Goal: Book appointment/travel/reservation

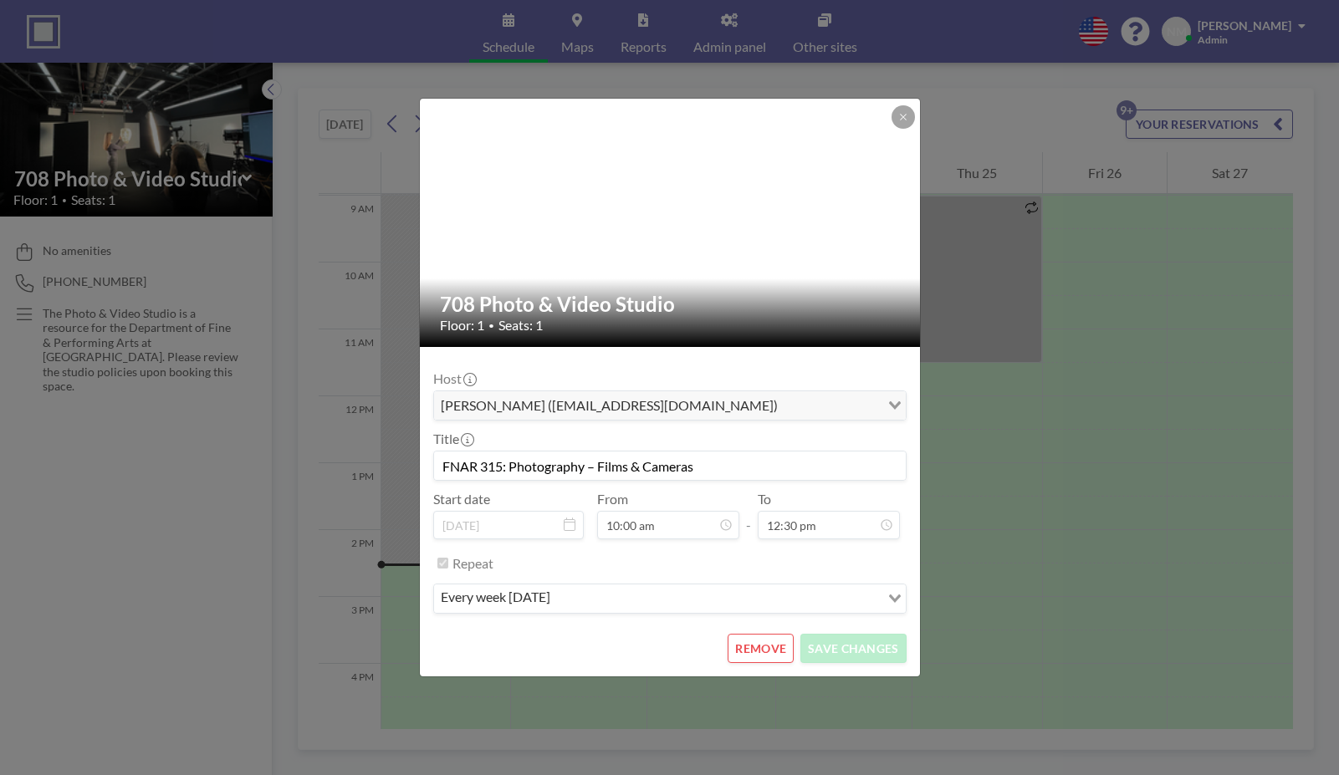
scroll to position [635, 0]
click at [916, 115] on div at bounding box center [671, 223] width 502 height 248
click at [912, 117] on button at bounding box center [902, 116] width 23 height 23
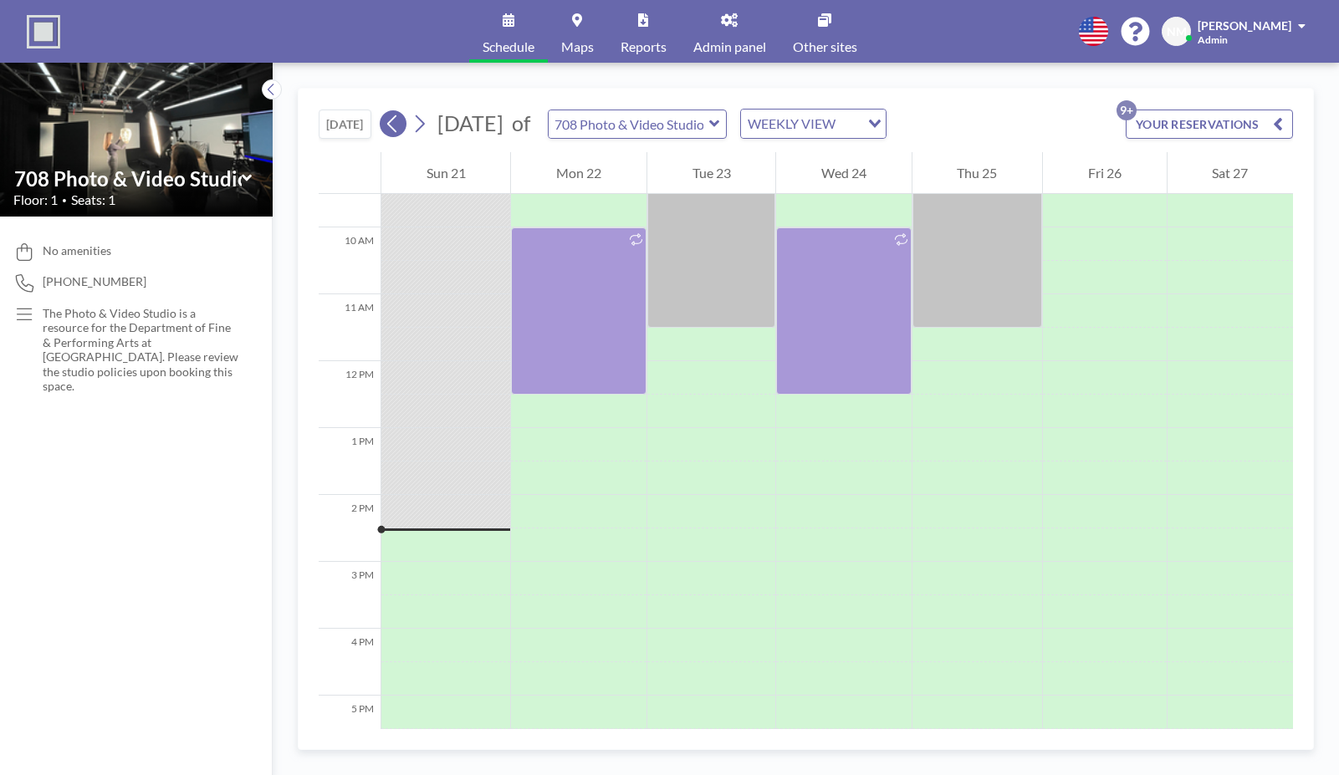
click at [385, 119] on button at bounding box center [393, 123] width 27 height 27
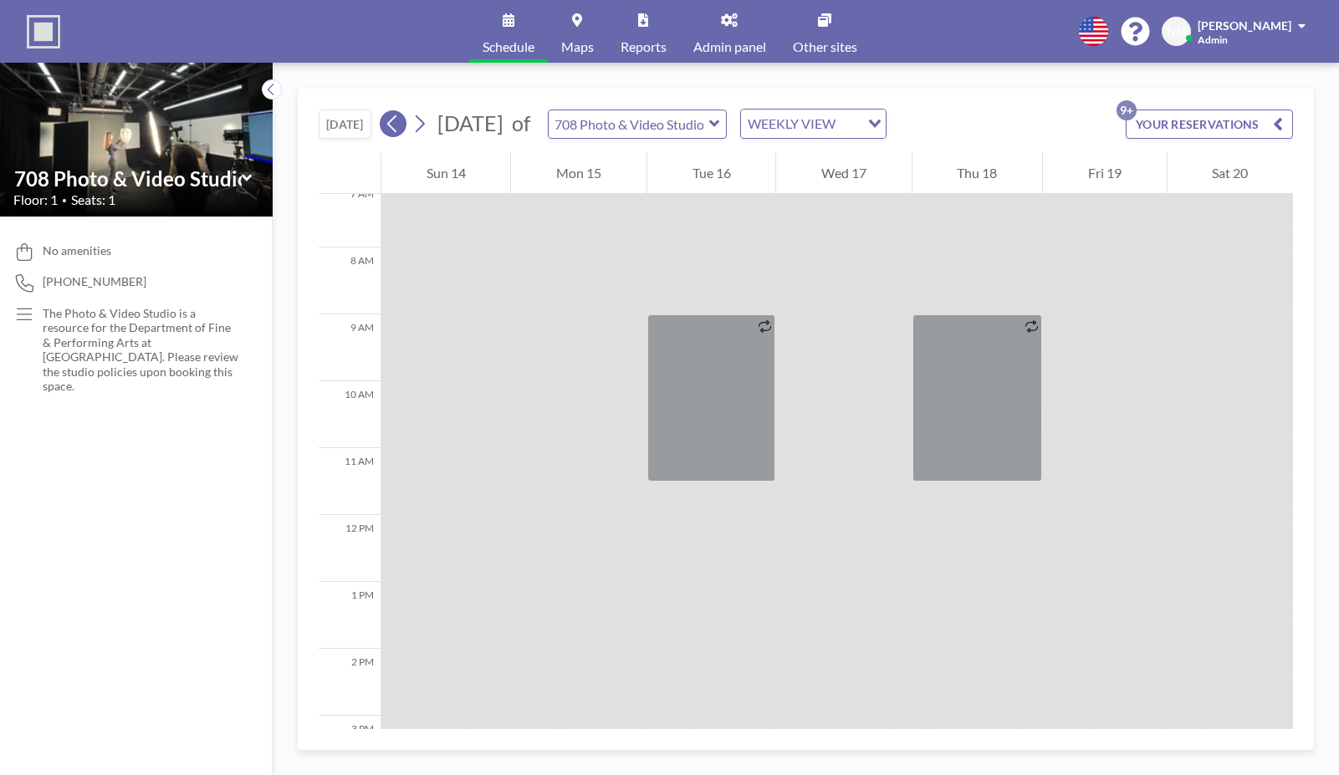
scroll to position [502, 0]
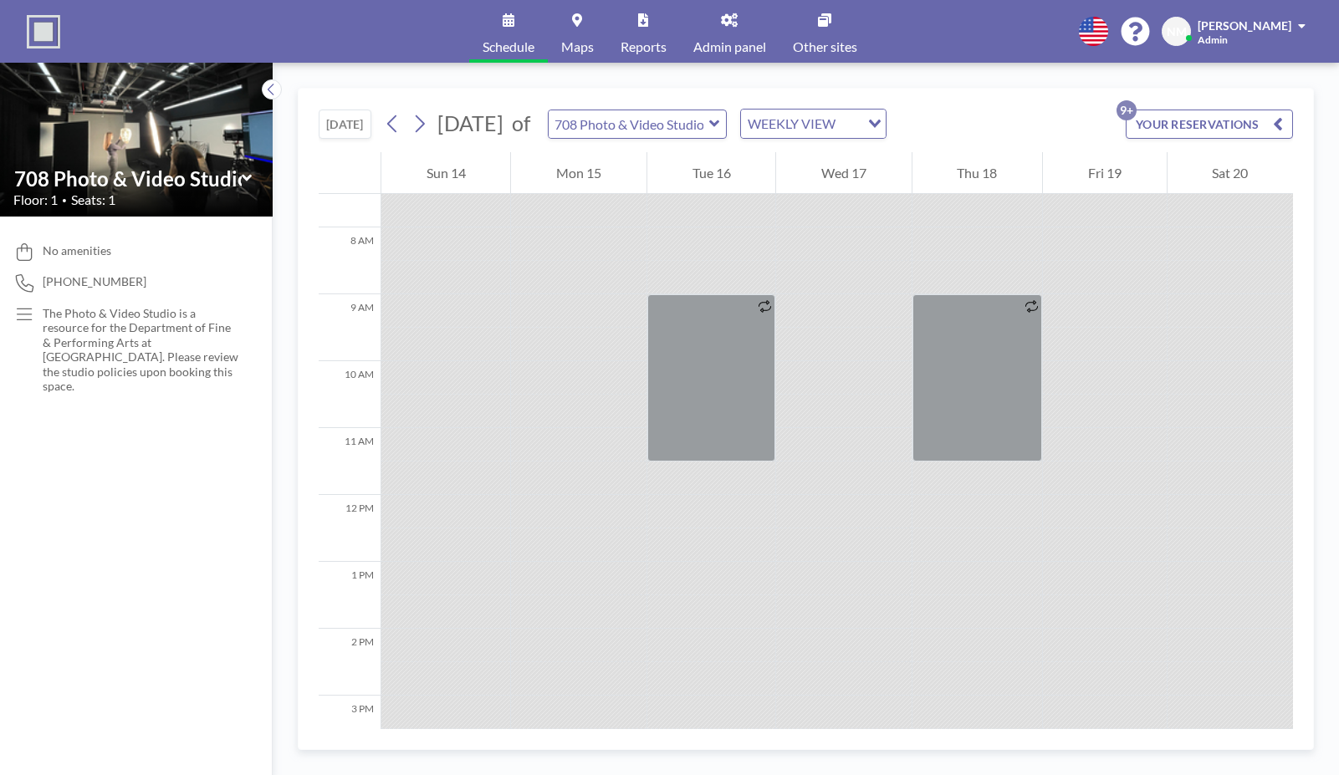
click at [849, 367] on div at bounding box center [843, 377] width 135 height 33
drag, startPoint x: 847, startPoint y: 377, endPoint x: 859, endPoint y: 431, distance: 55.8
click at [859, 432] on div at bounding box center [843, 495] width 135 height 1605
click at [389, 124] on icon at bounding box center [393, 123] width 16 height 25
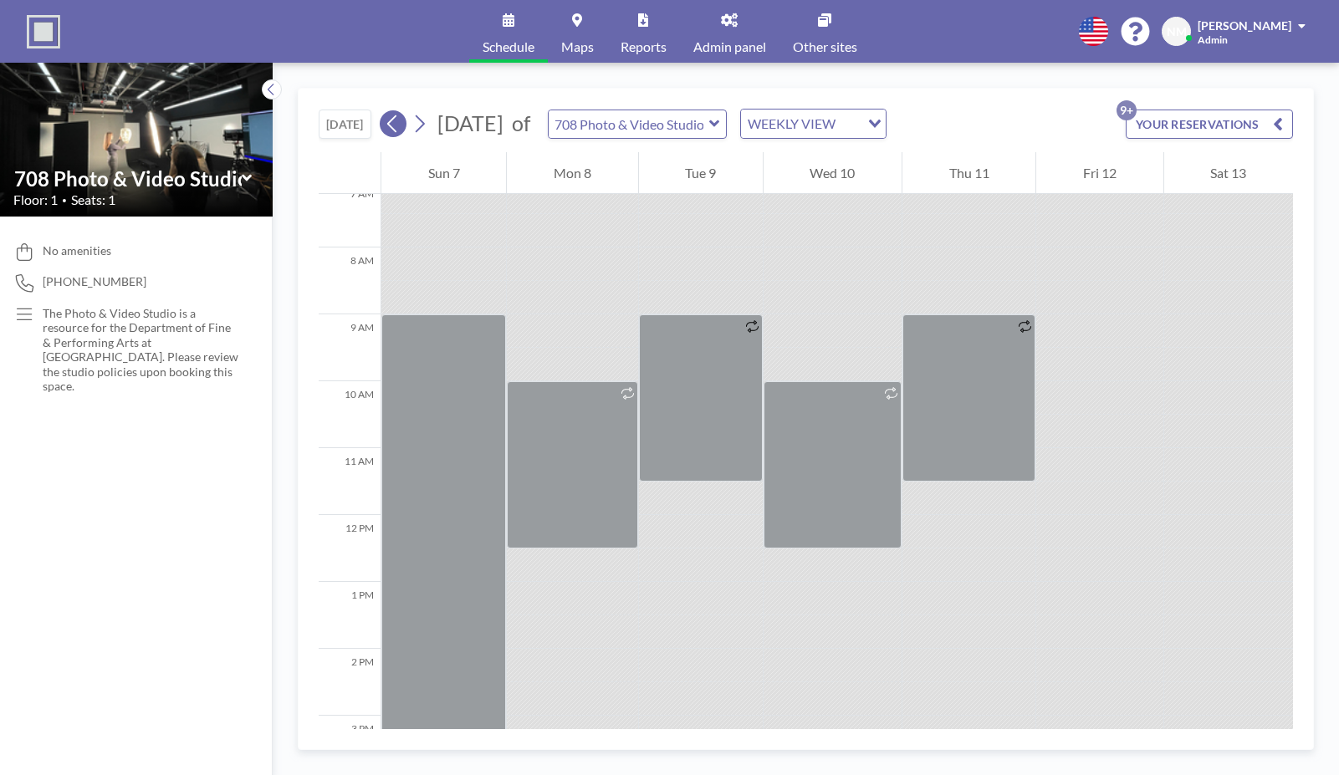
scroll to position [502, 0]
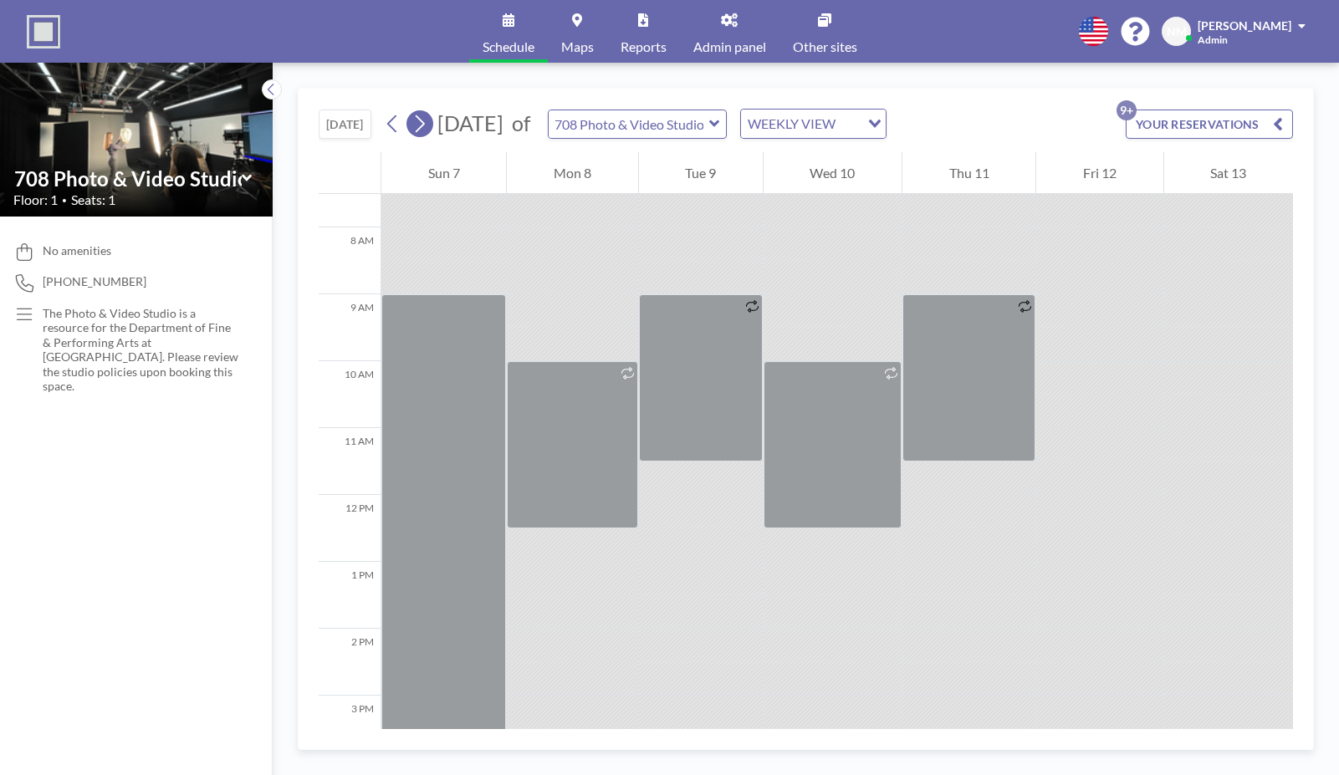
click at [425, 127] on icon at bounding box center [419, 123] width 16 height 25
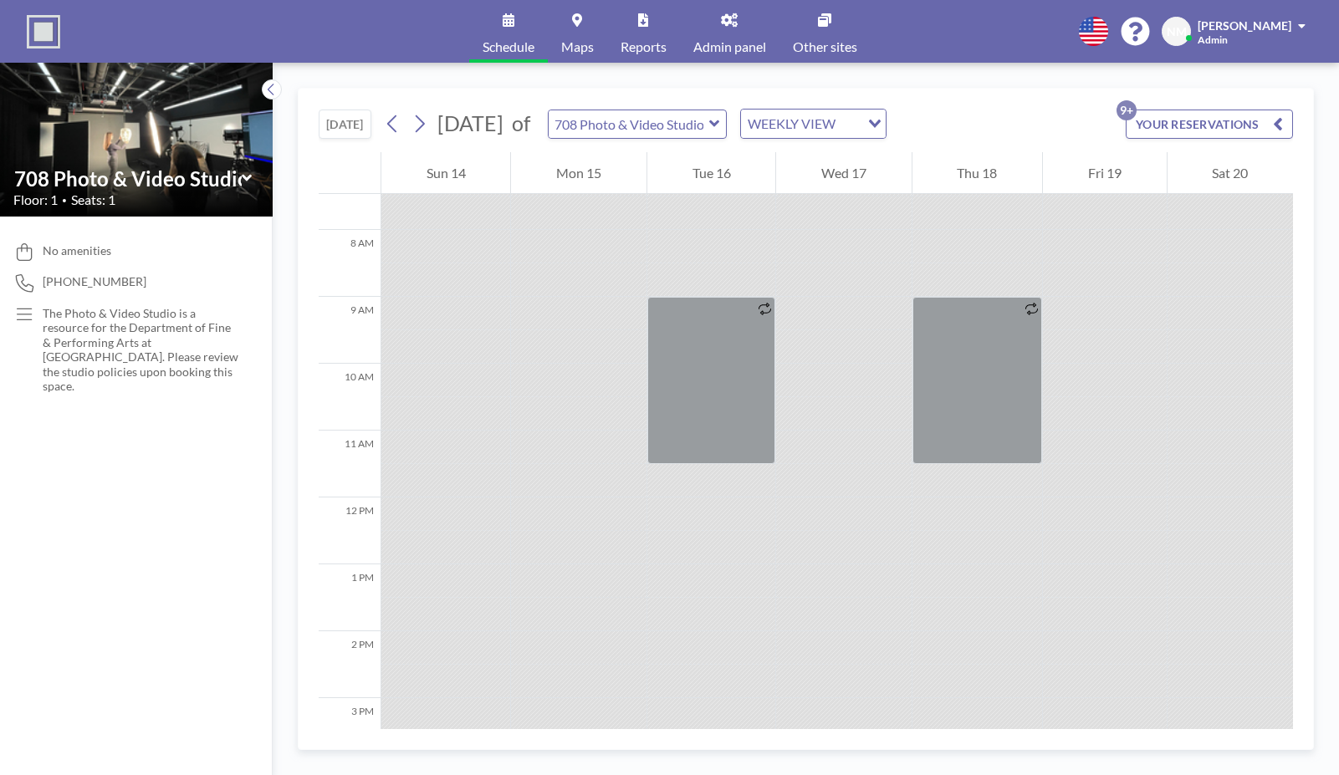
click at [840, 368] on div at bounding box center [843, 380] width 135 height 33
click at [839, 366] on div at bounding box center [843, 378] width 135 height 33
click at [424, 126] on icon at bounding box center [420, 124] width 9 height 18
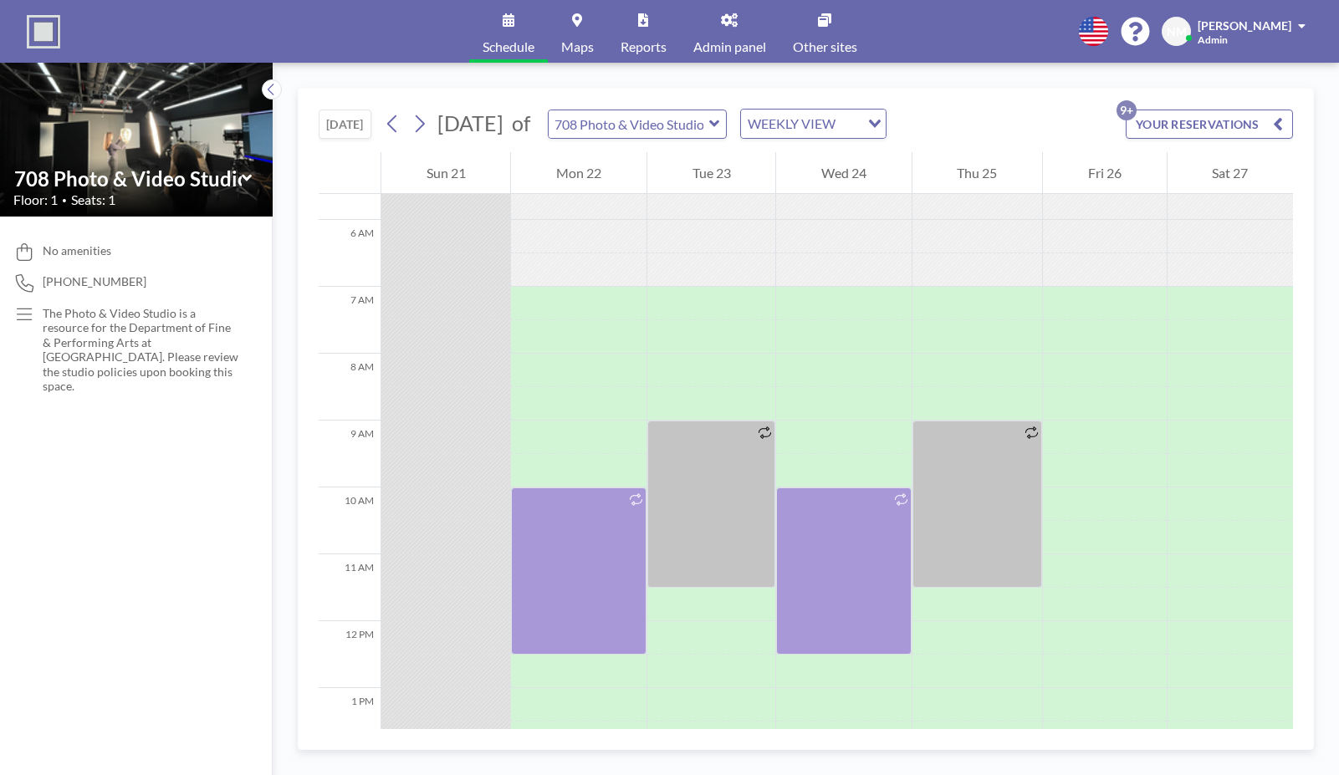
scroll to position [383, 0]
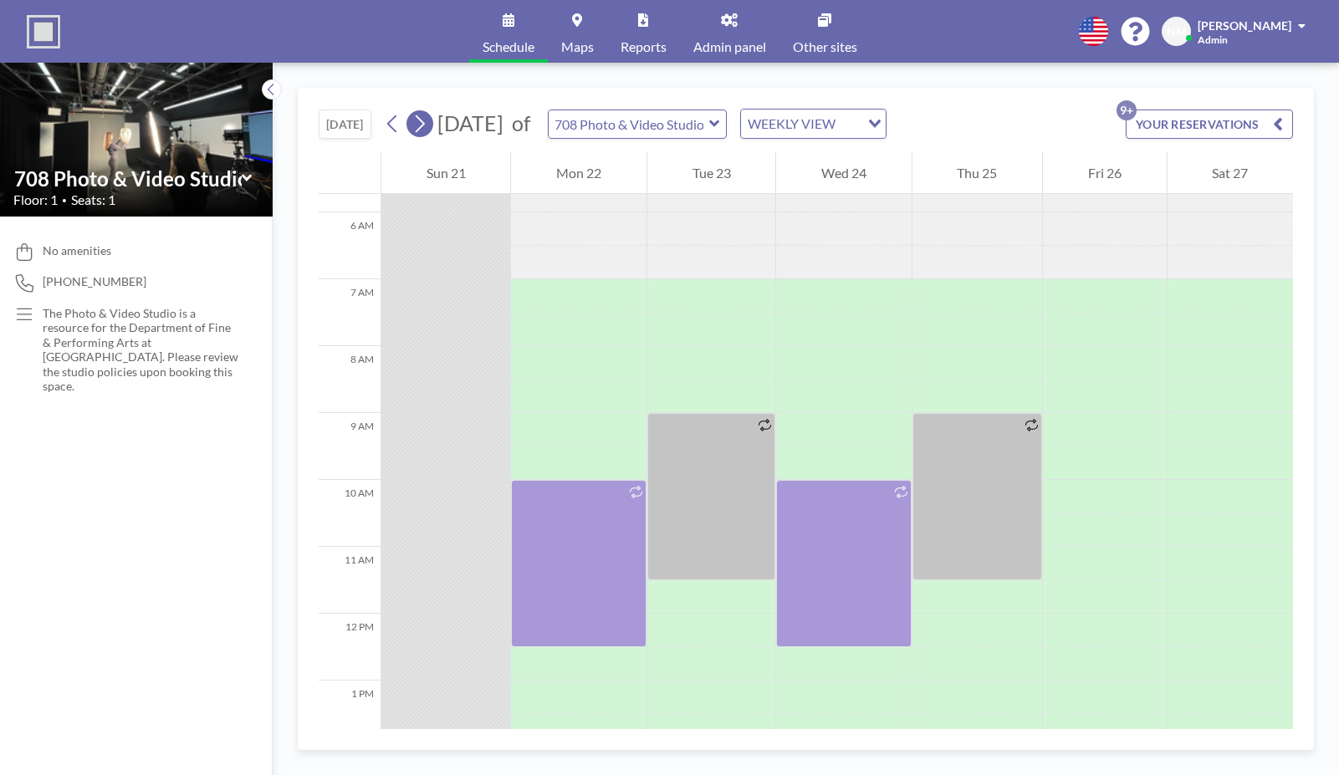
click at [425, 121] on icon at bounding box center [420, 124] width 9 height 18
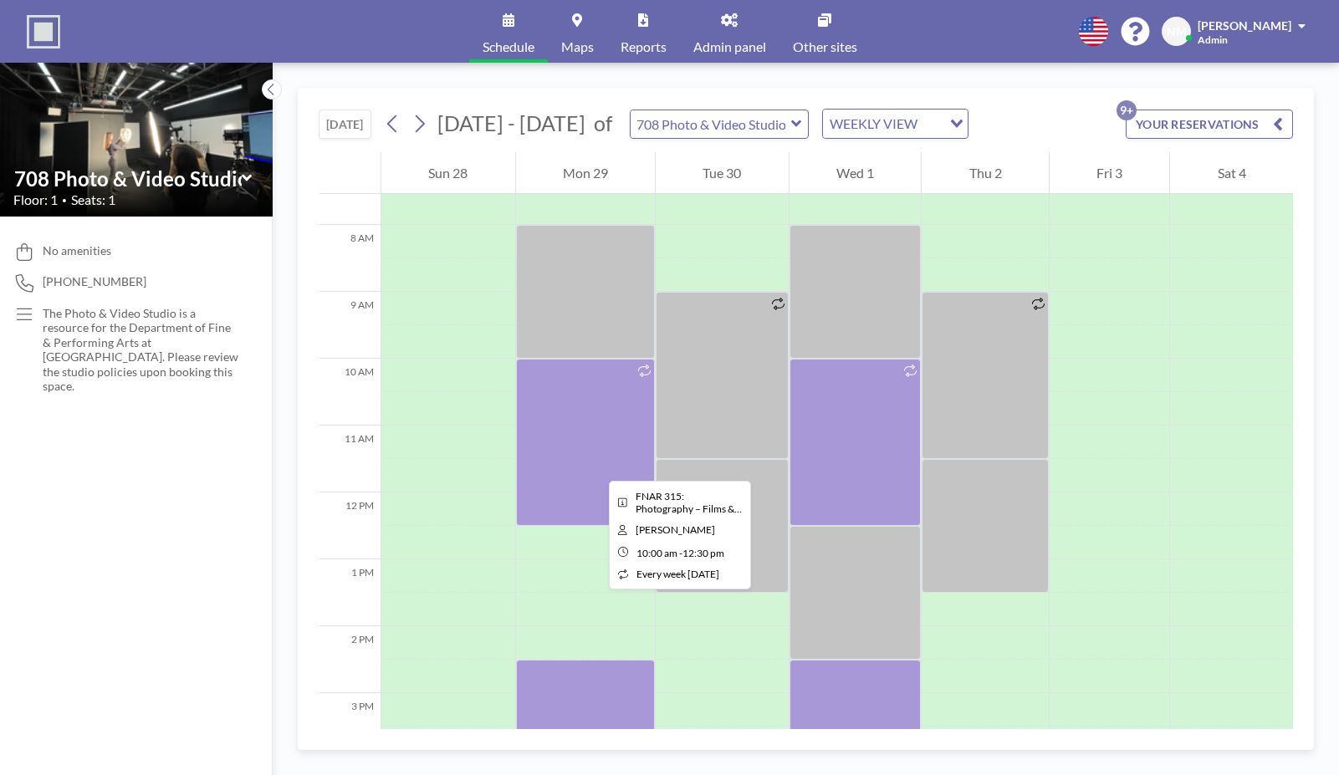
scroll to position [501, 0]
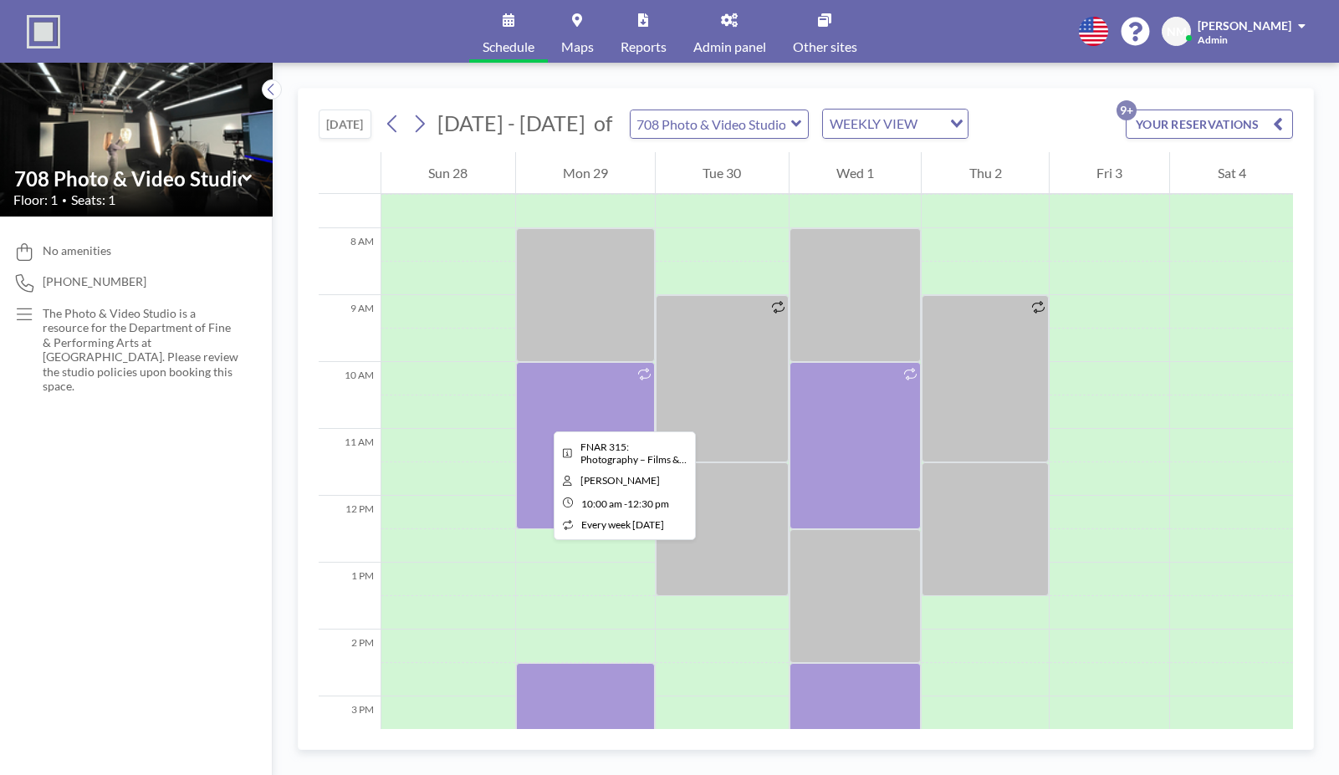
click at [540, 416] on div at bounding box center [586, 445] width 140 height 167
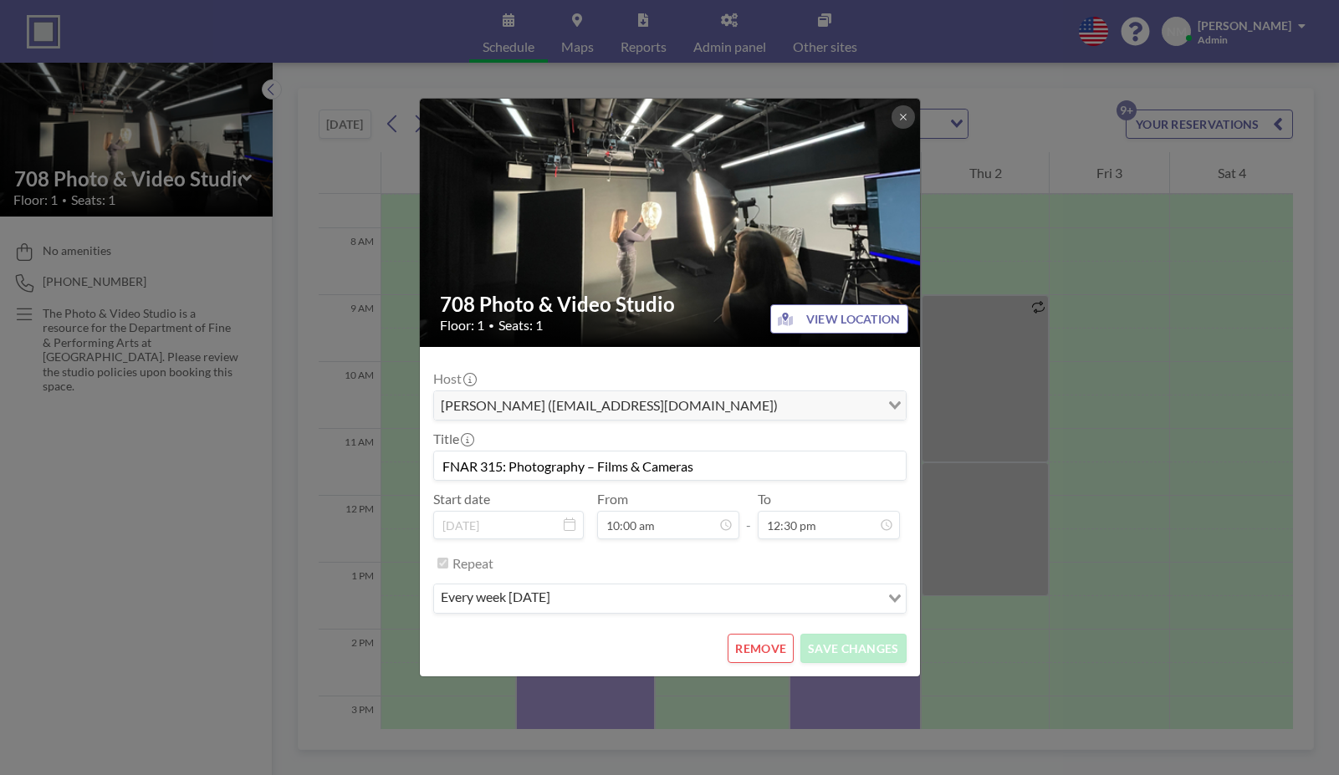
scroll to position [179, 0]
click at [766, 651] on button "REMOVE" at bounding box center [760, 648] width 66 height 29
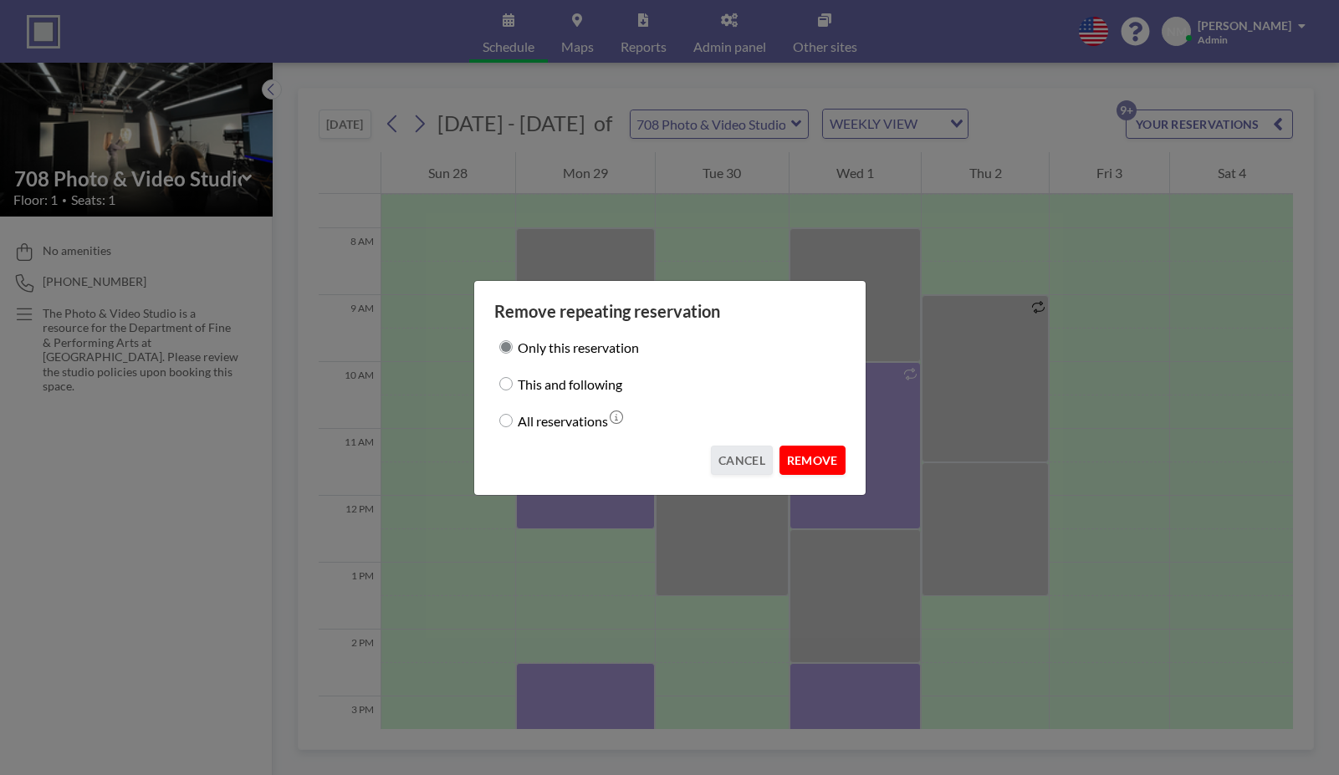
click at [795, 463] on button "REMOVE" at bounding box center [812, 460] width 66 height 29
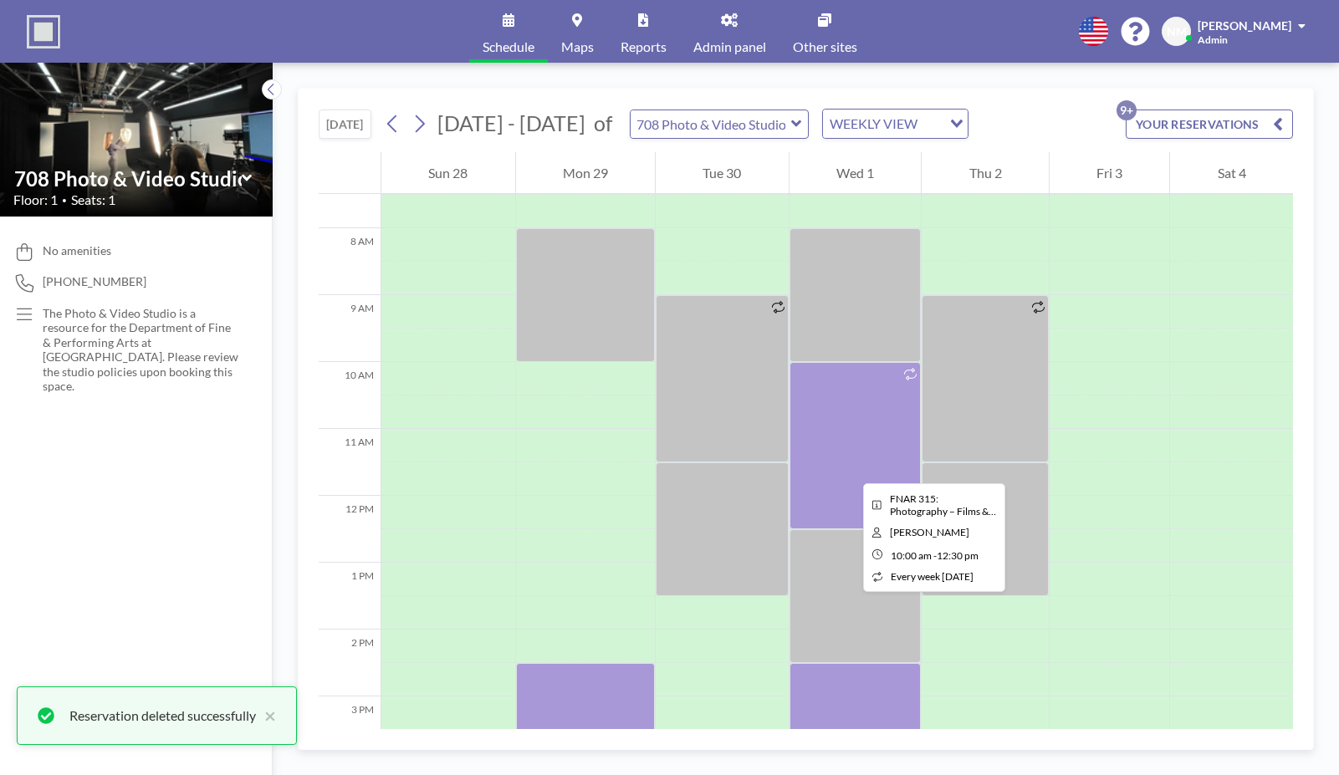
click at [849, 468] on div at bounding box center [855, 445] width 132 height 167
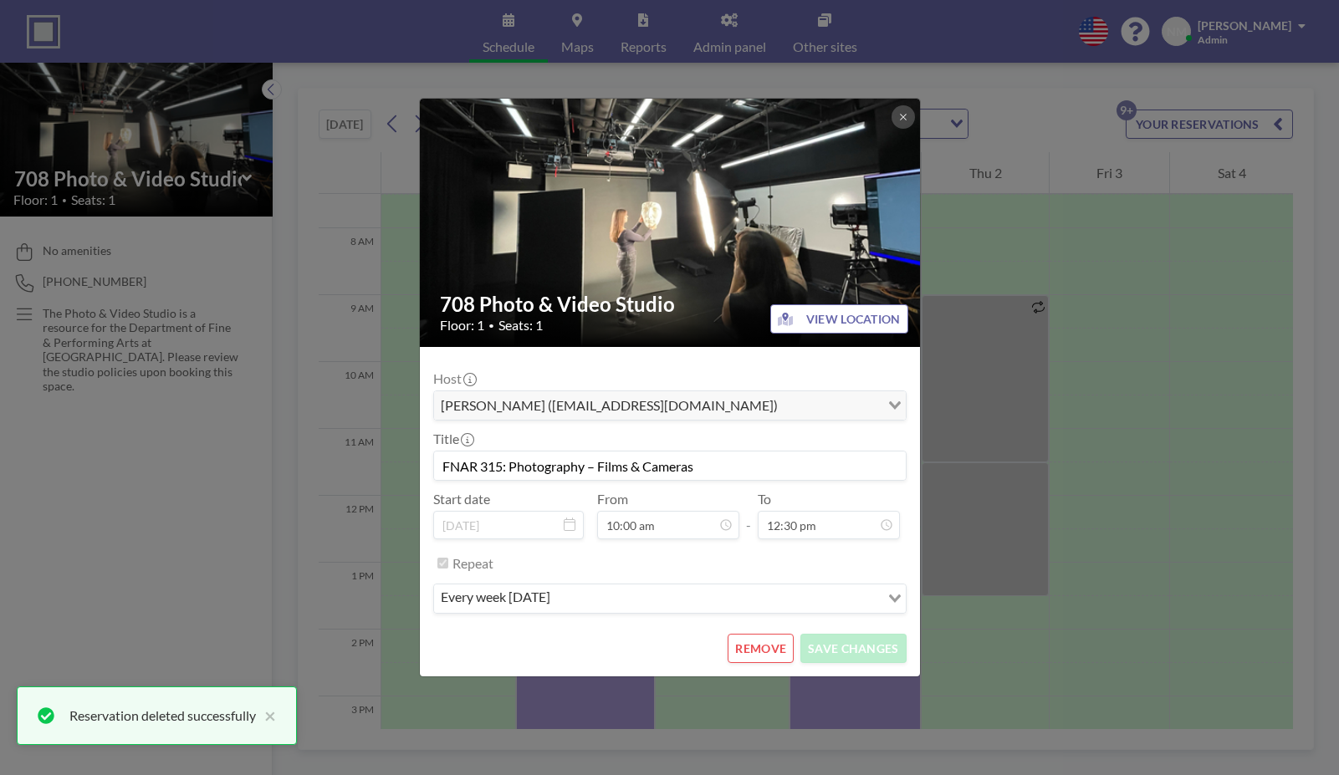
scroll to position [0, 0]
click at [752, 650] on button "REMOVE" at bounding box center [760, 648] width 66 height 29
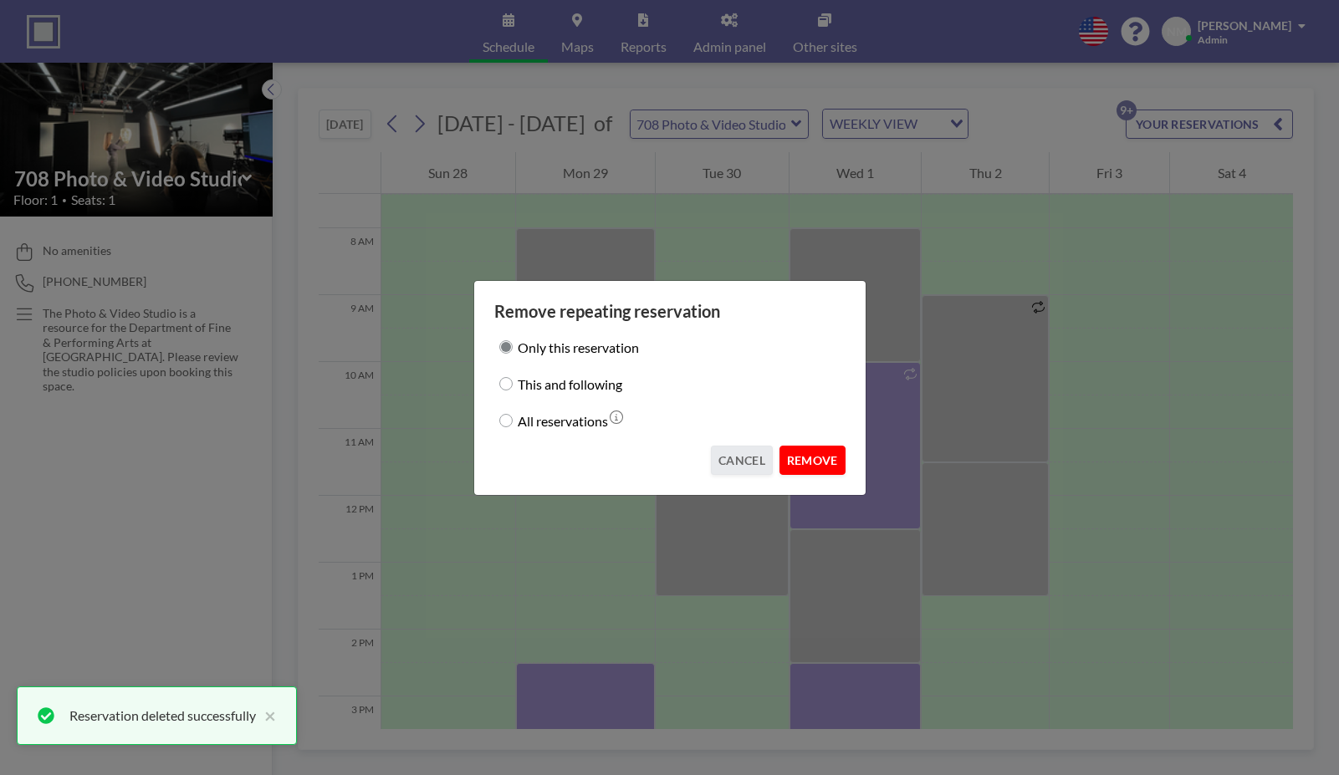
click at [824, 462] on button "REMOVE" at bounding box center [812, 460] width 66 height 29
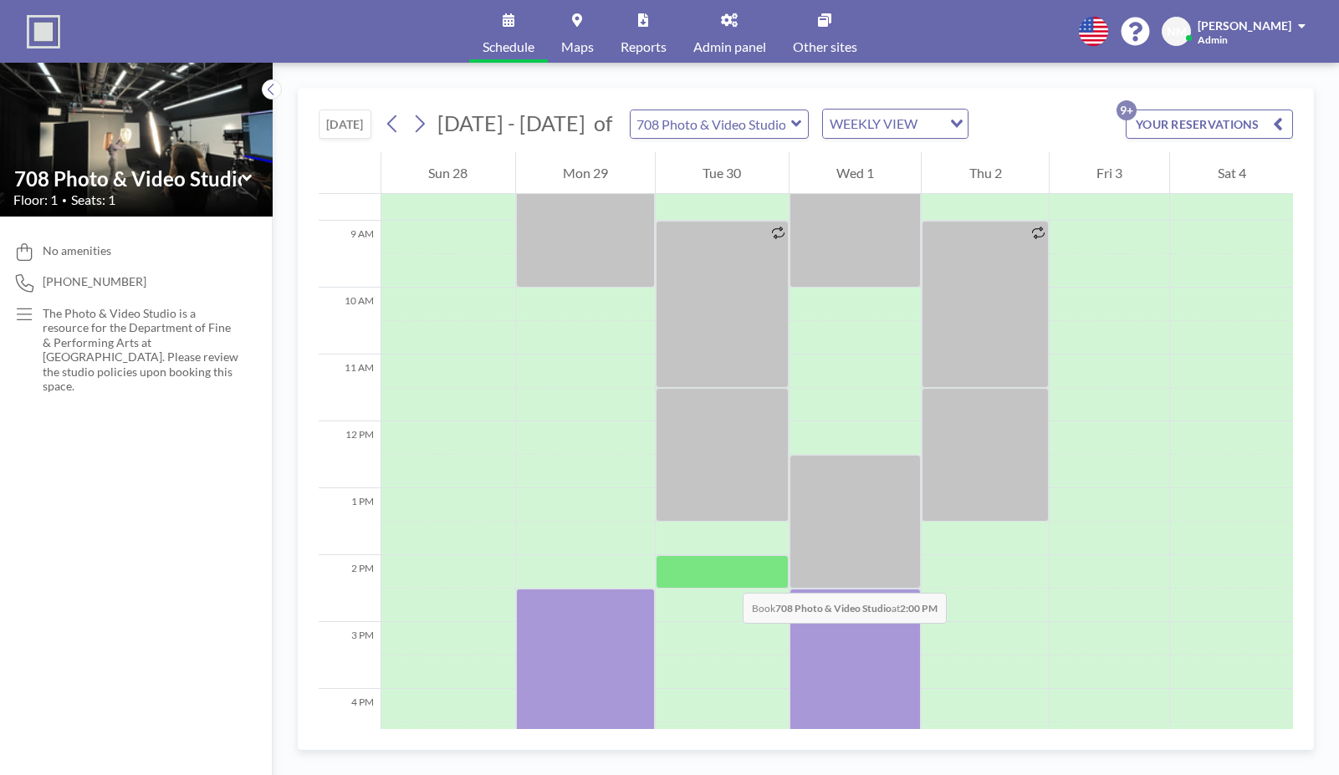
scroll to position [572, 0]
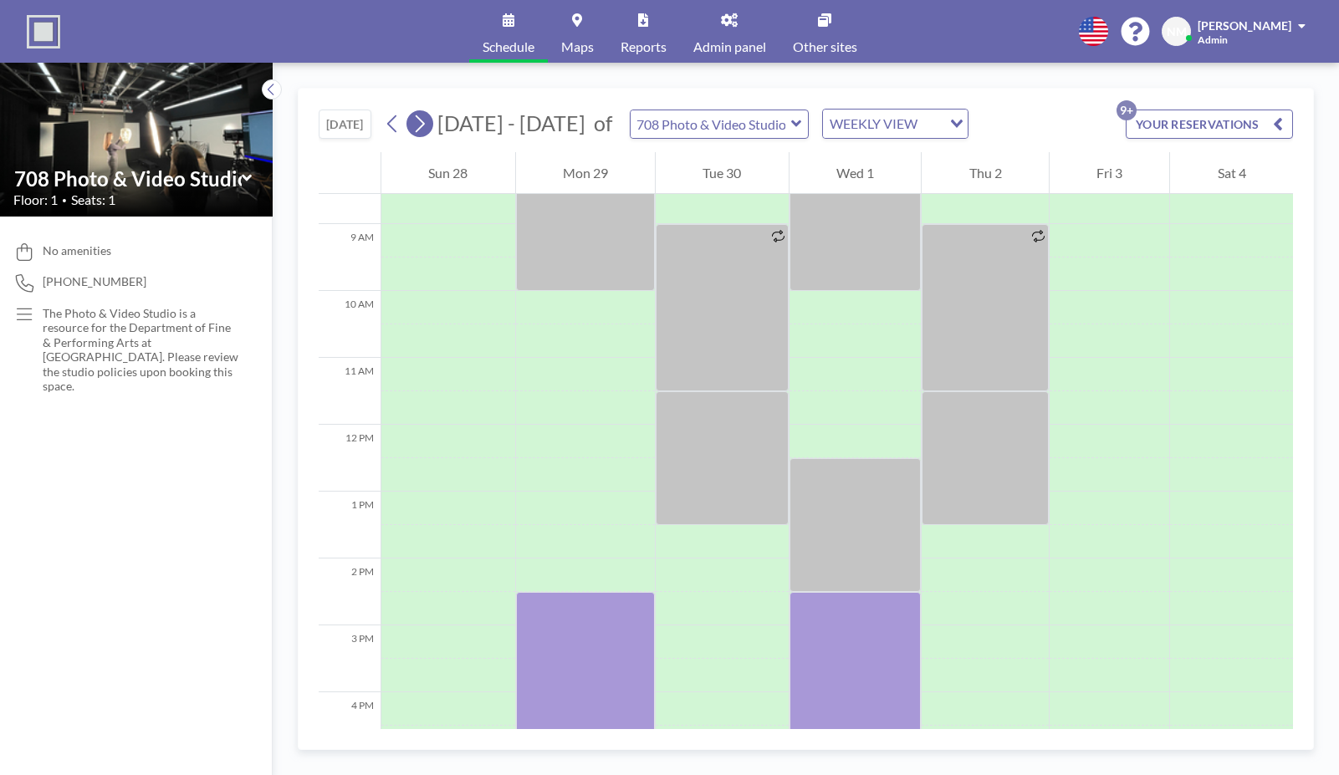
click at [423, 124] on icon at bounding box center [419, 123] width 16 height 25
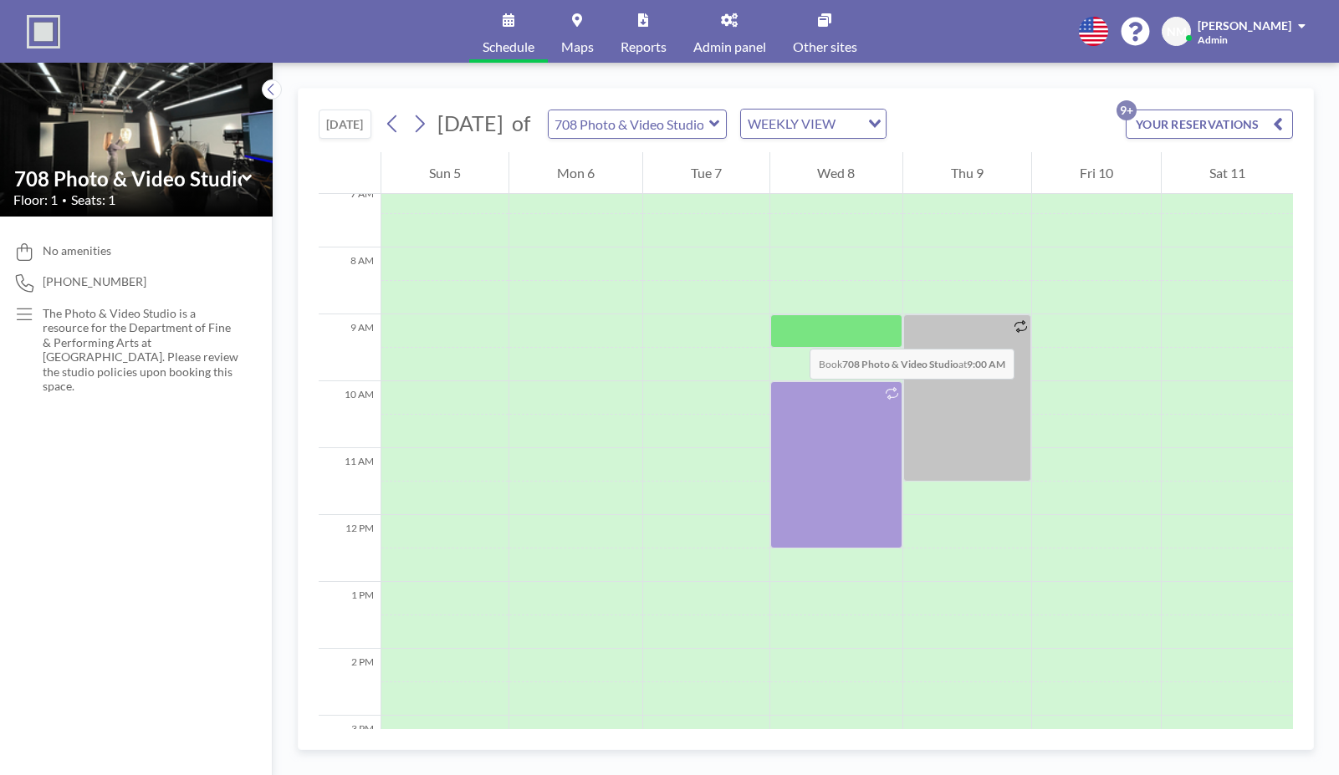
scroll to position [502, 0]
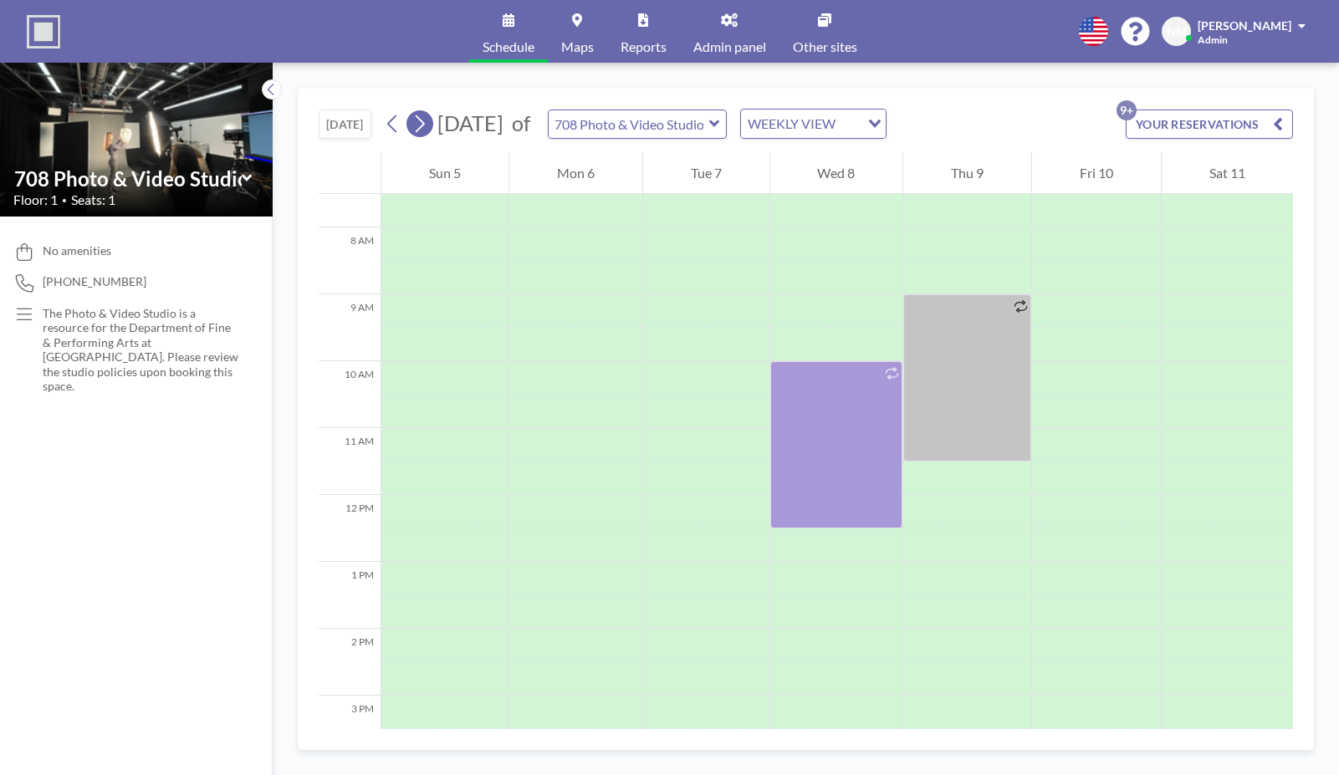
click at [424, 127] on icon at bounding box center [420, 124] width 9 height 18
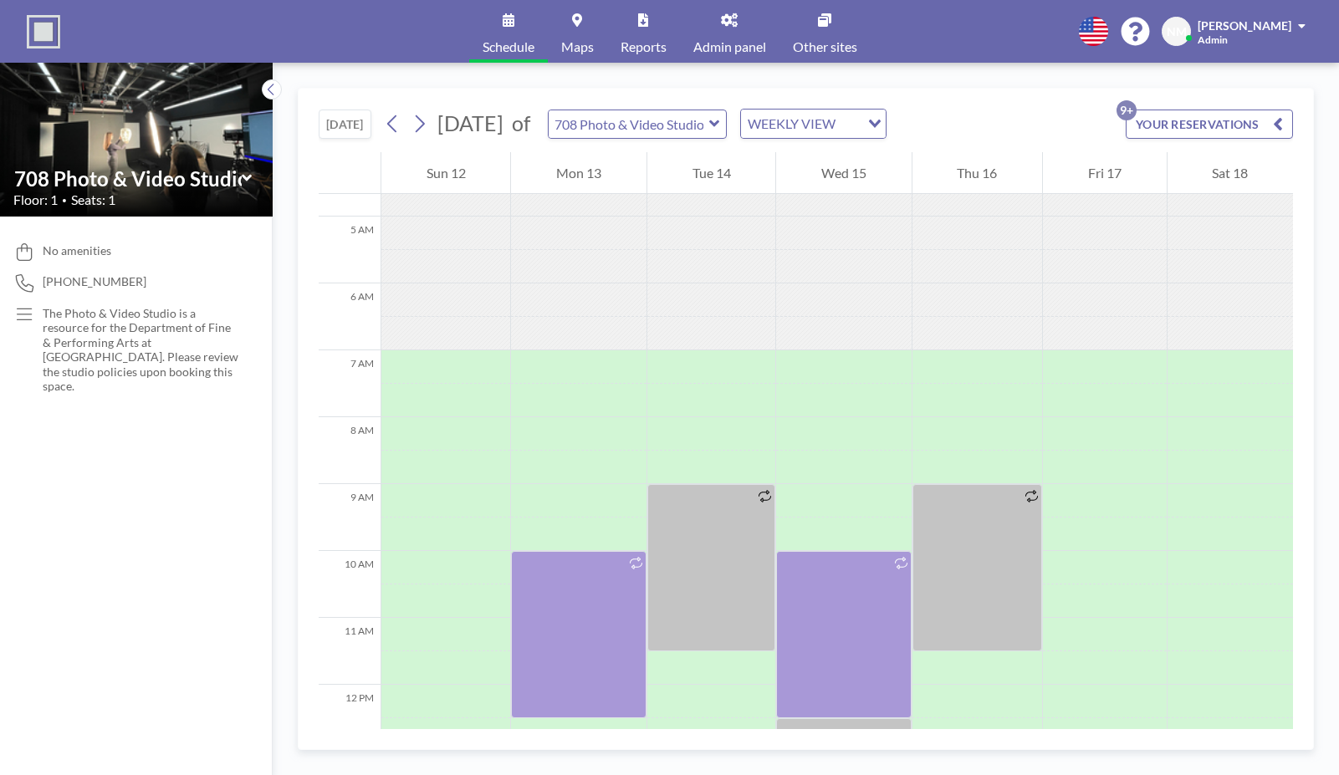
scroll to position [500, 0]
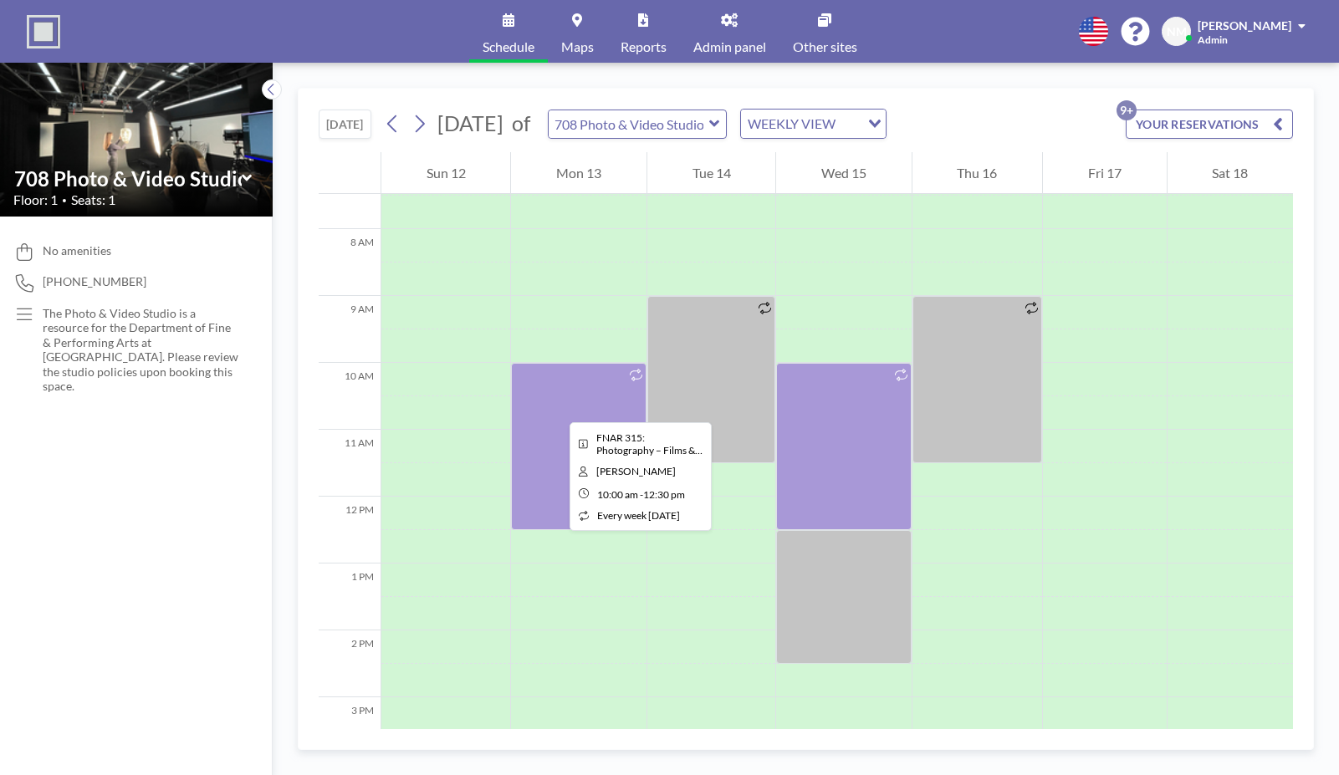
click at [556, 407] on div at bounding box center [578, 446] width 135 height 167
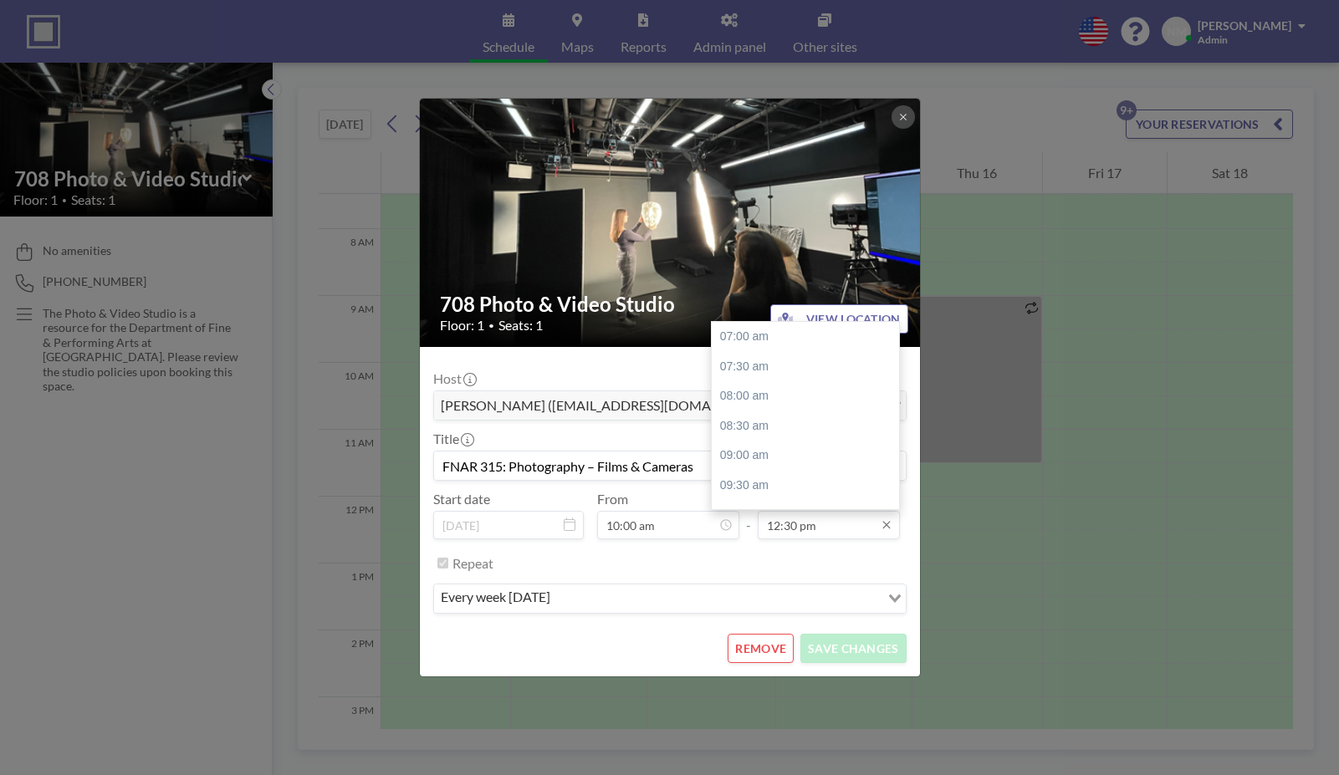
scroll to position [328, 0]
click at [303, 604] on div "708 Photo & Video Studio Floor: 1 • Seats: 1 VIEW LOCATION Host [PERSON_NAME] (…" at bounding box center [669, 387] width 1339 height 775
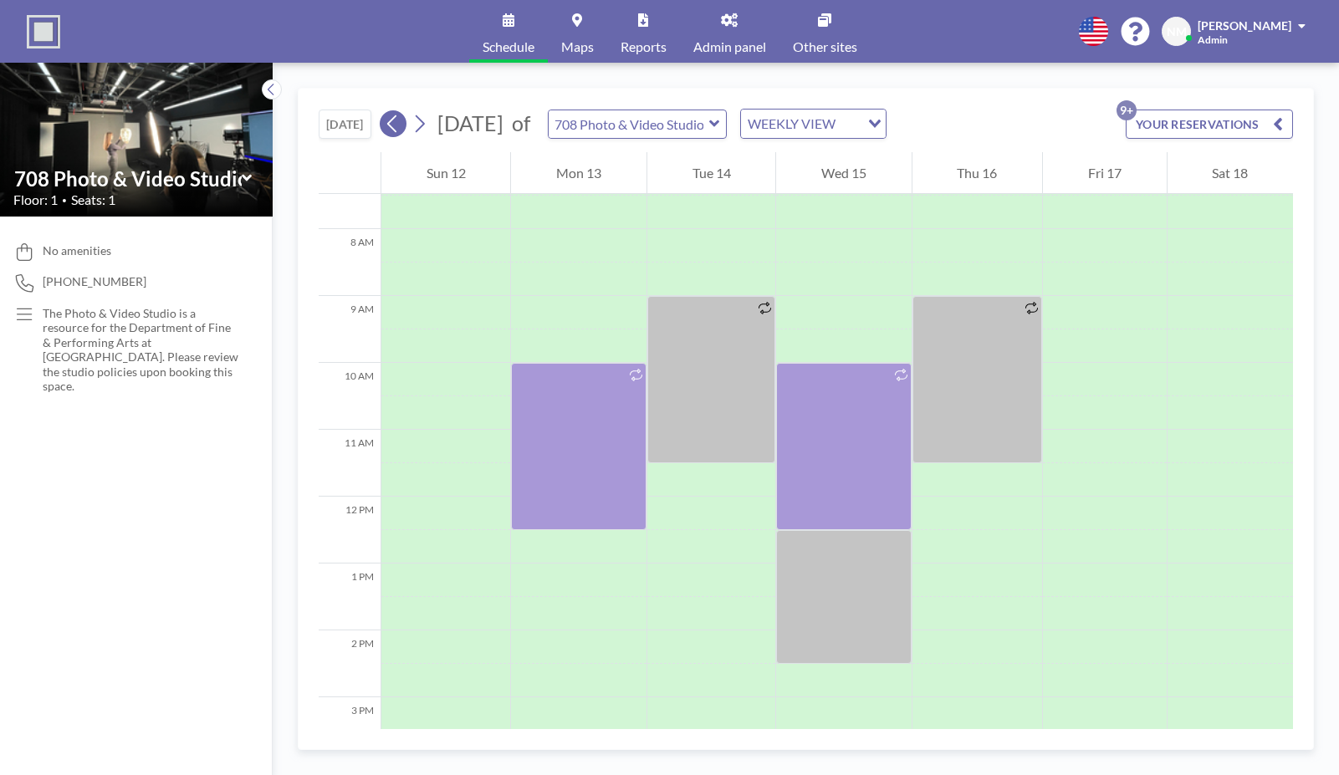
click at [396, 134] on icon at bounding box center [393, 123] width 16 height 25
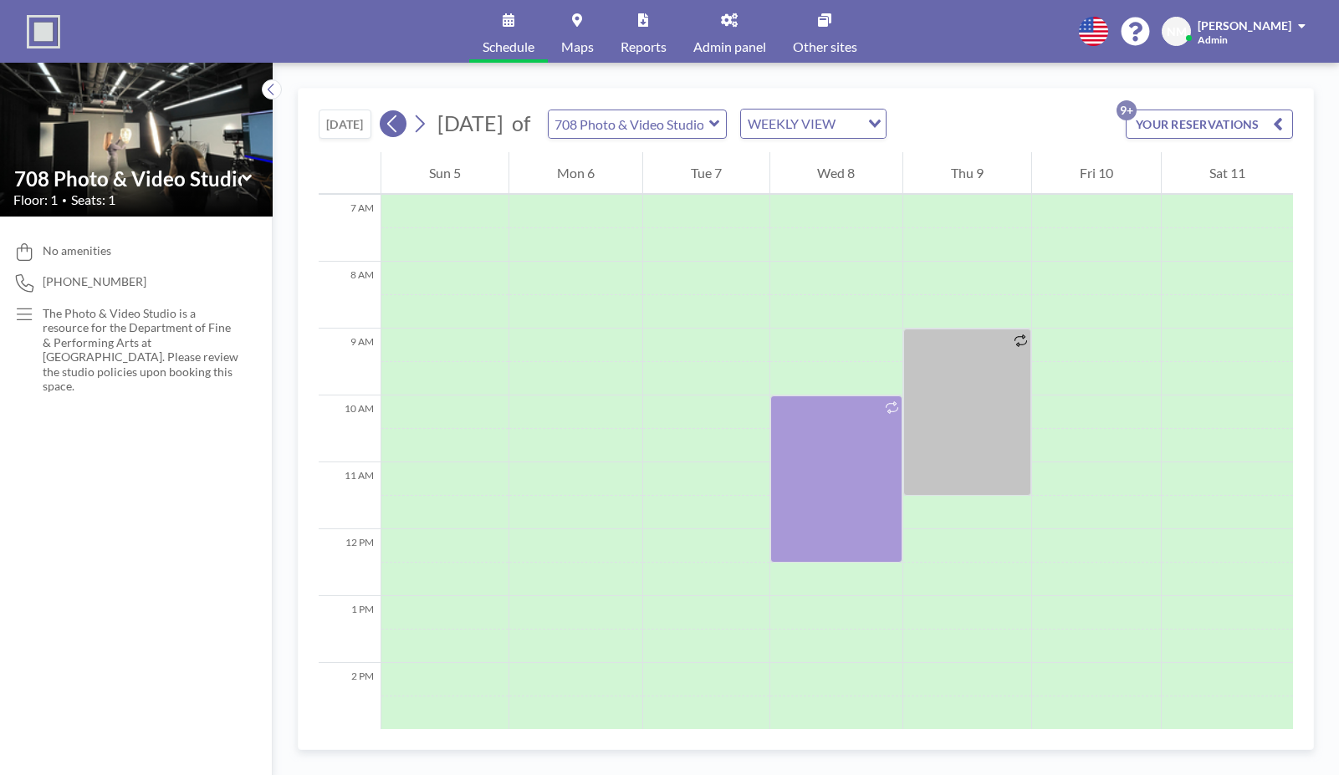
scroll to position [502, 0]
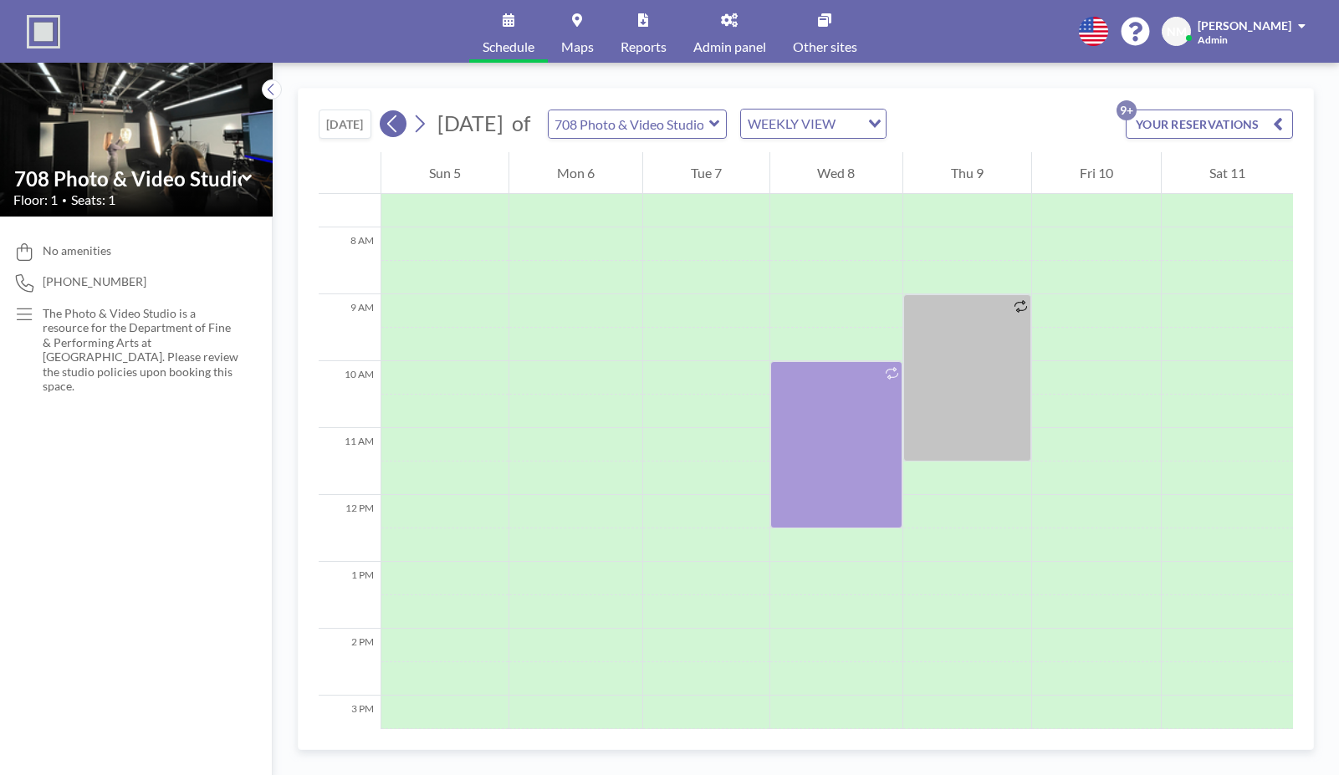
click at [386, 123] on button at bounding box center [393, 123] width 27 height 27
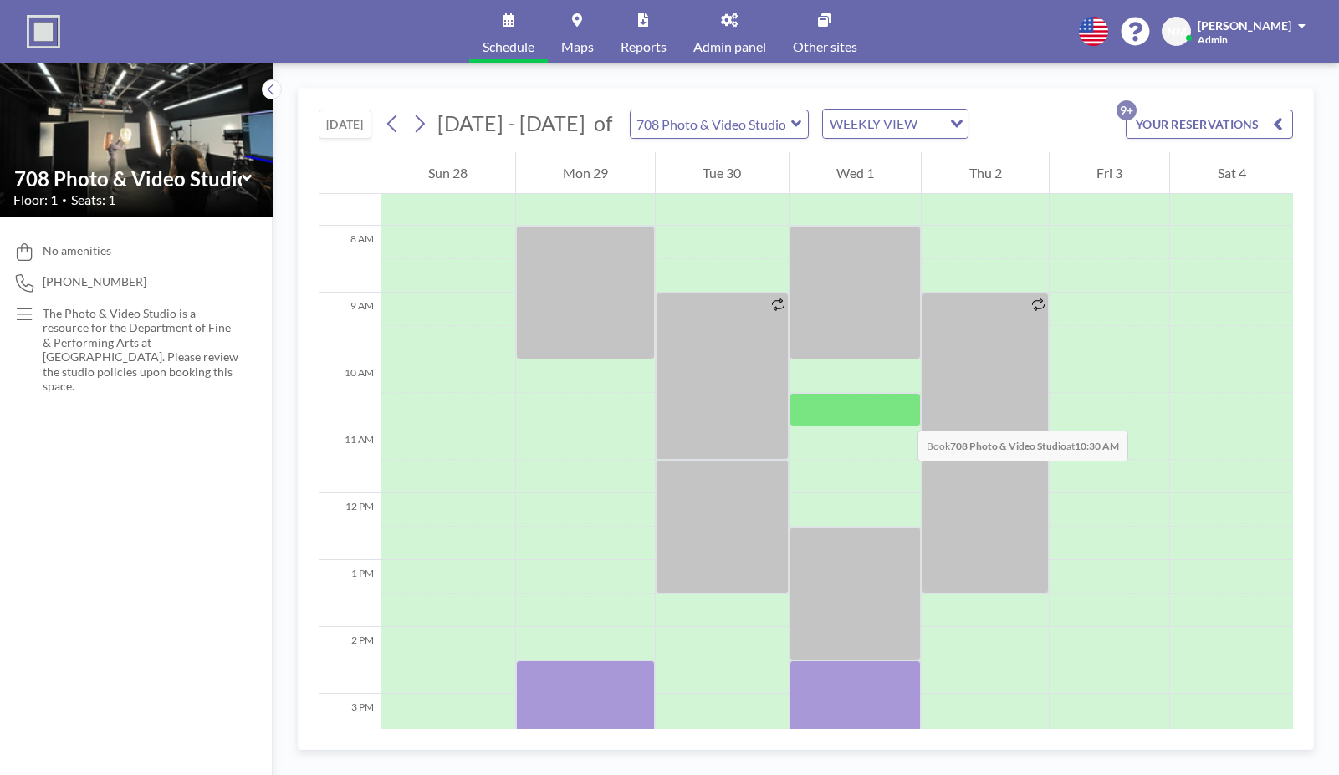
scroll to position [500, 0]
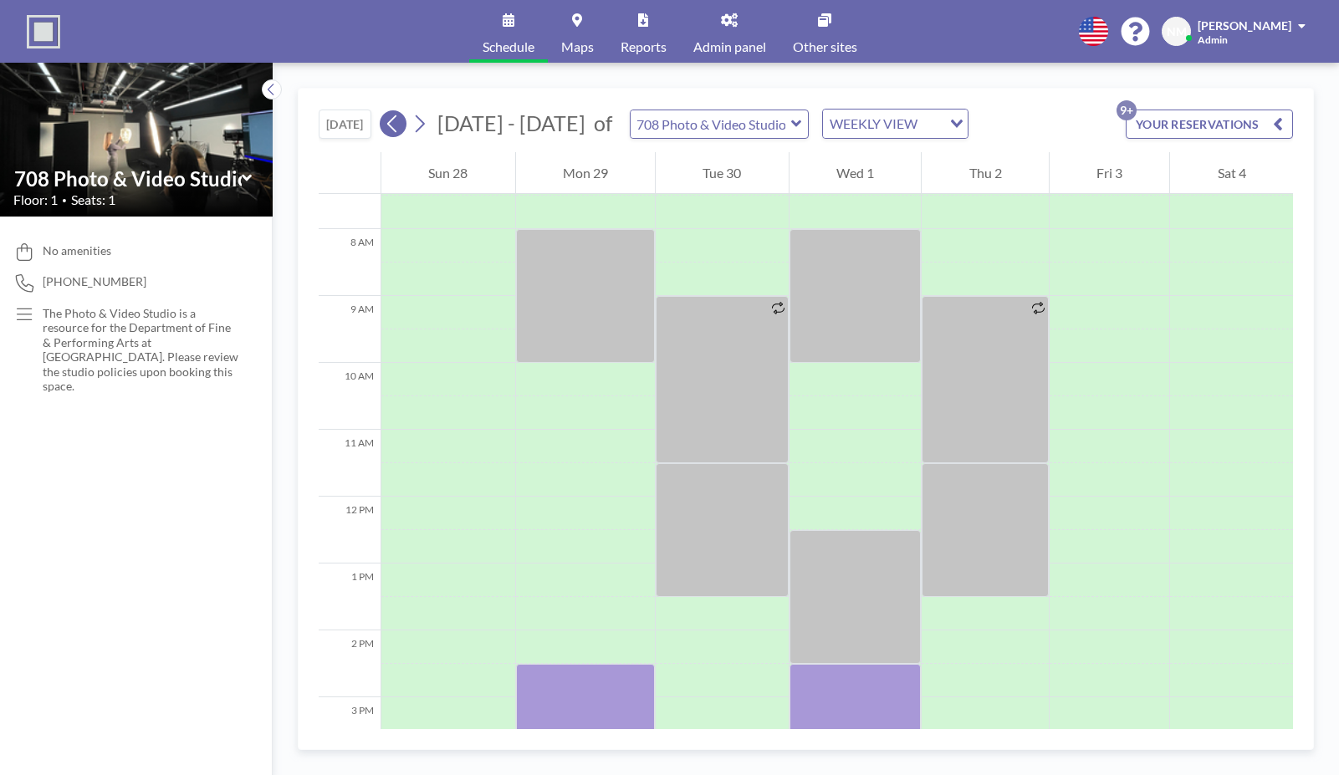
click at [387, 125] on icon at bounding box center [393, 123] width 16 height 25
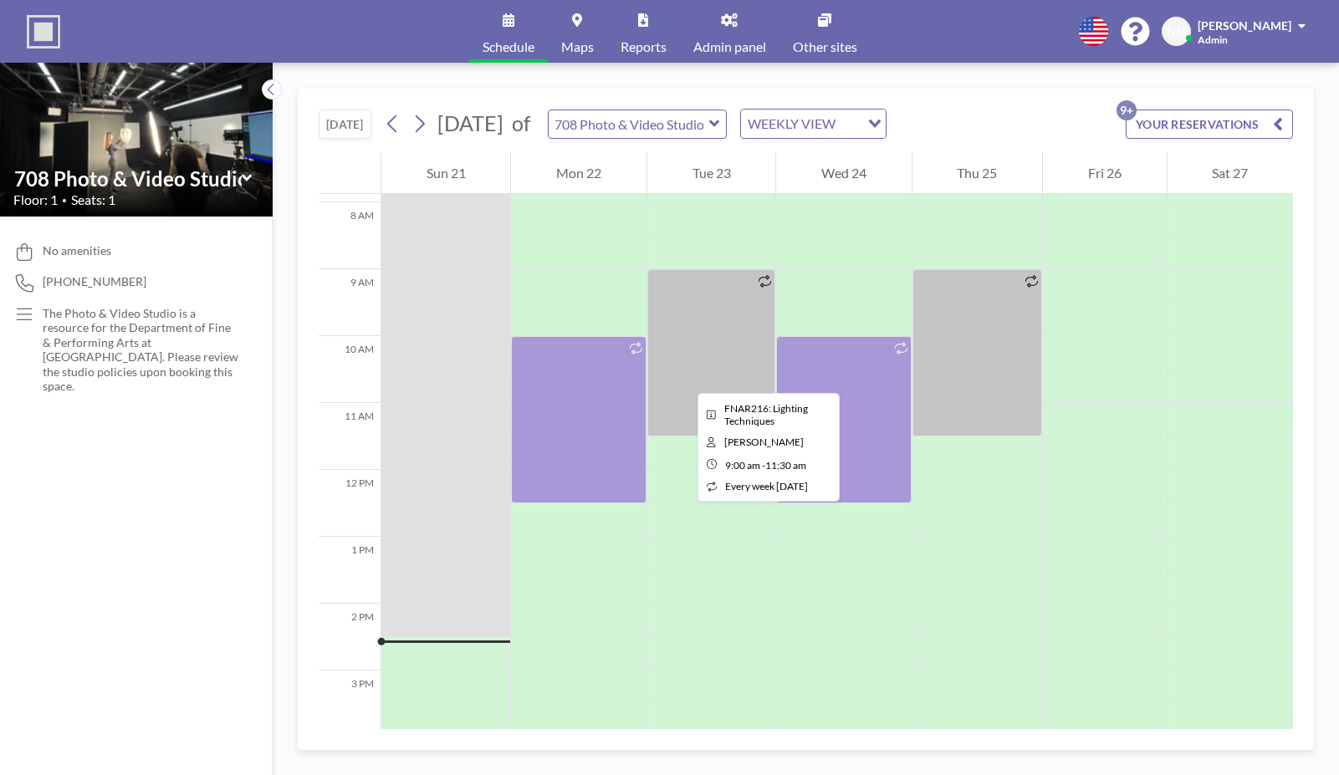
scroll to position [515, 0]
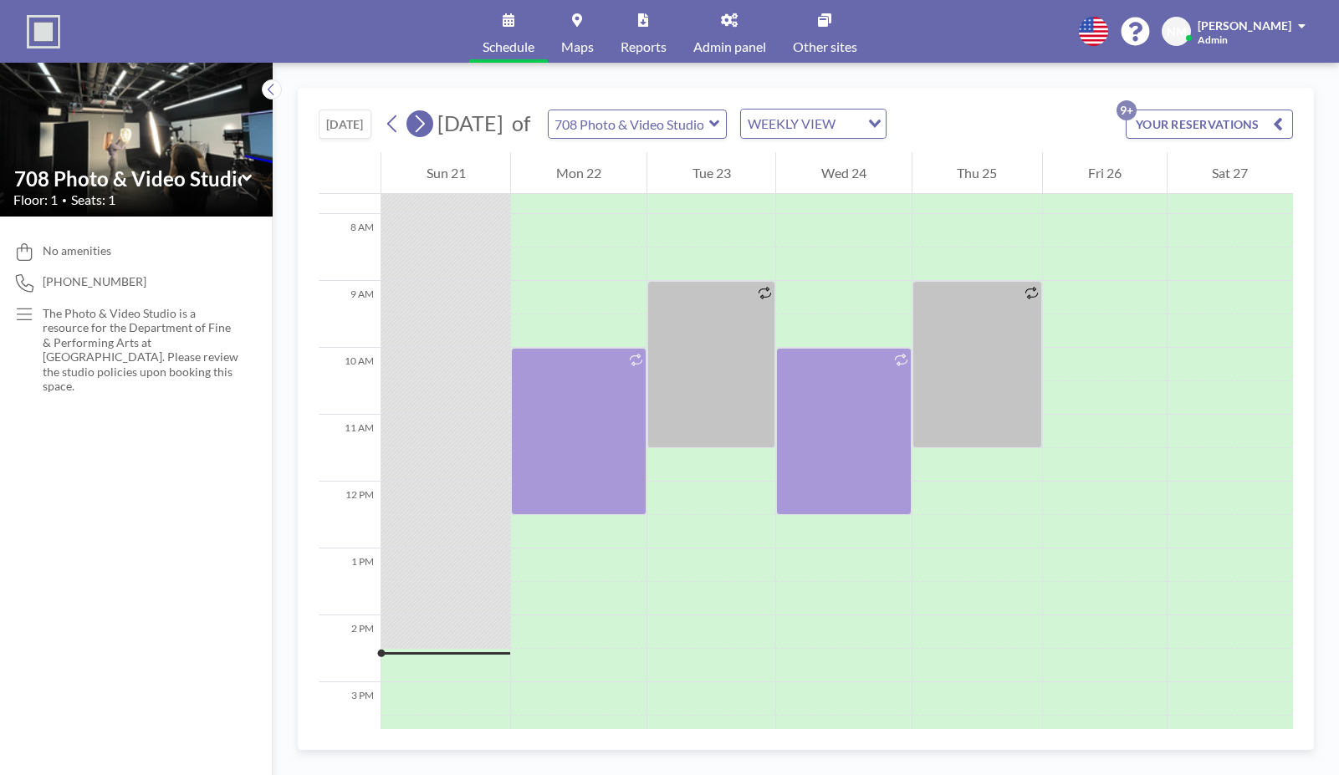
click at [430, 127] on button at bounding box center [419, 123] width 27 height 27
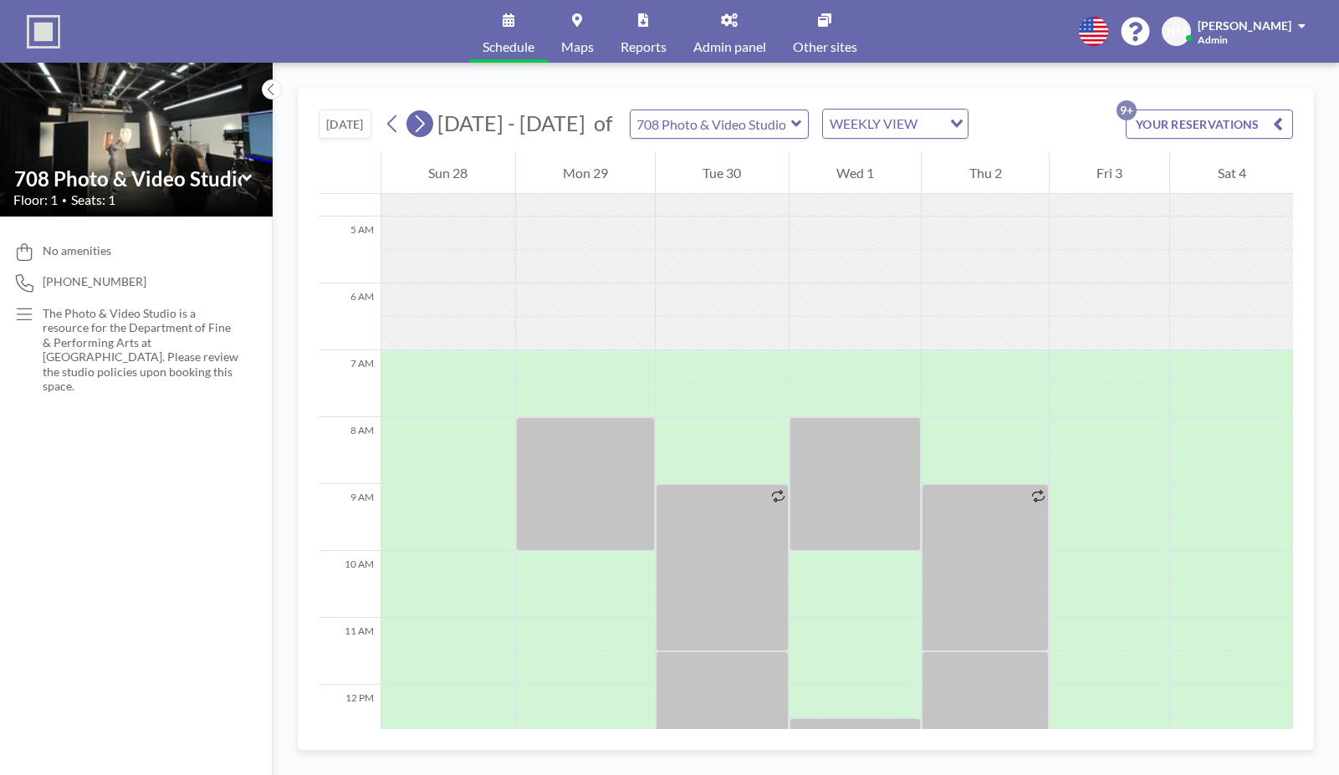
scroll to position [502, 0]
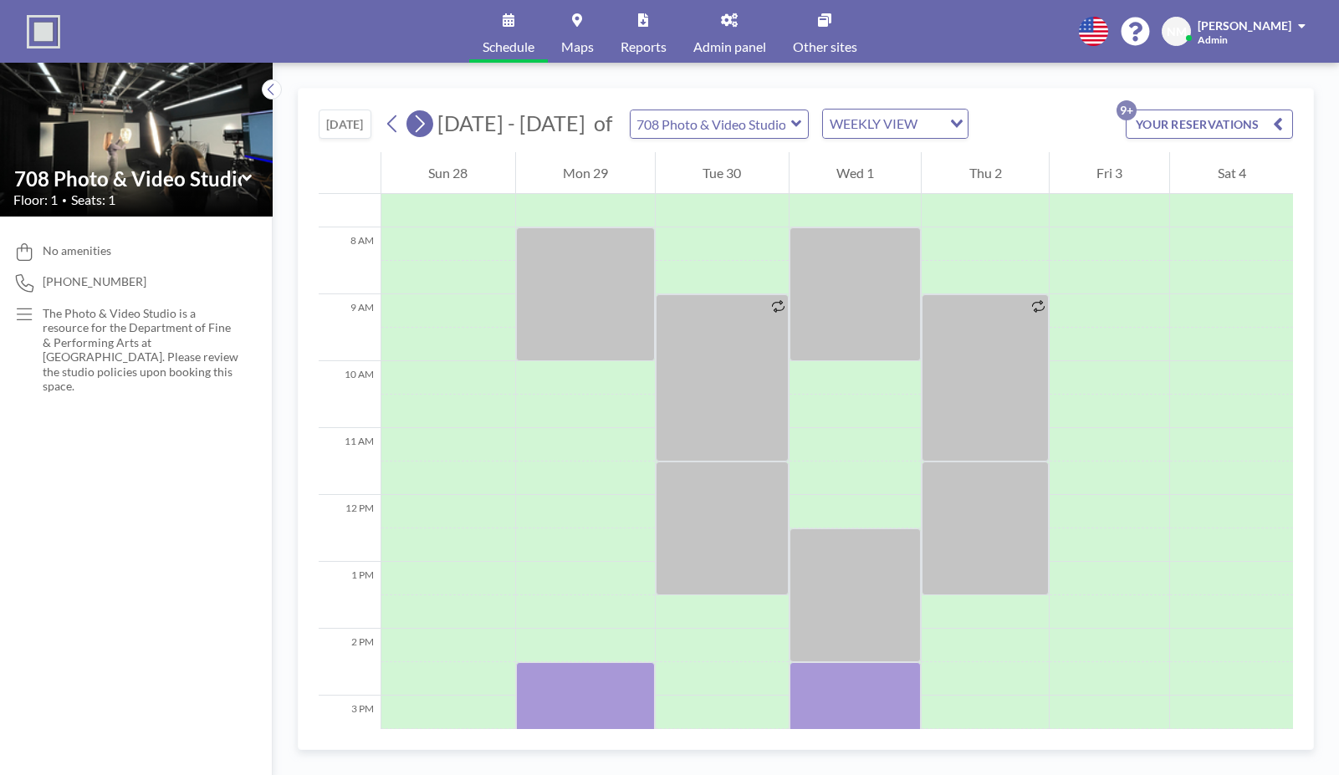
click at [430, 127] on button at bounding box center [419, 123] width 27 height 27
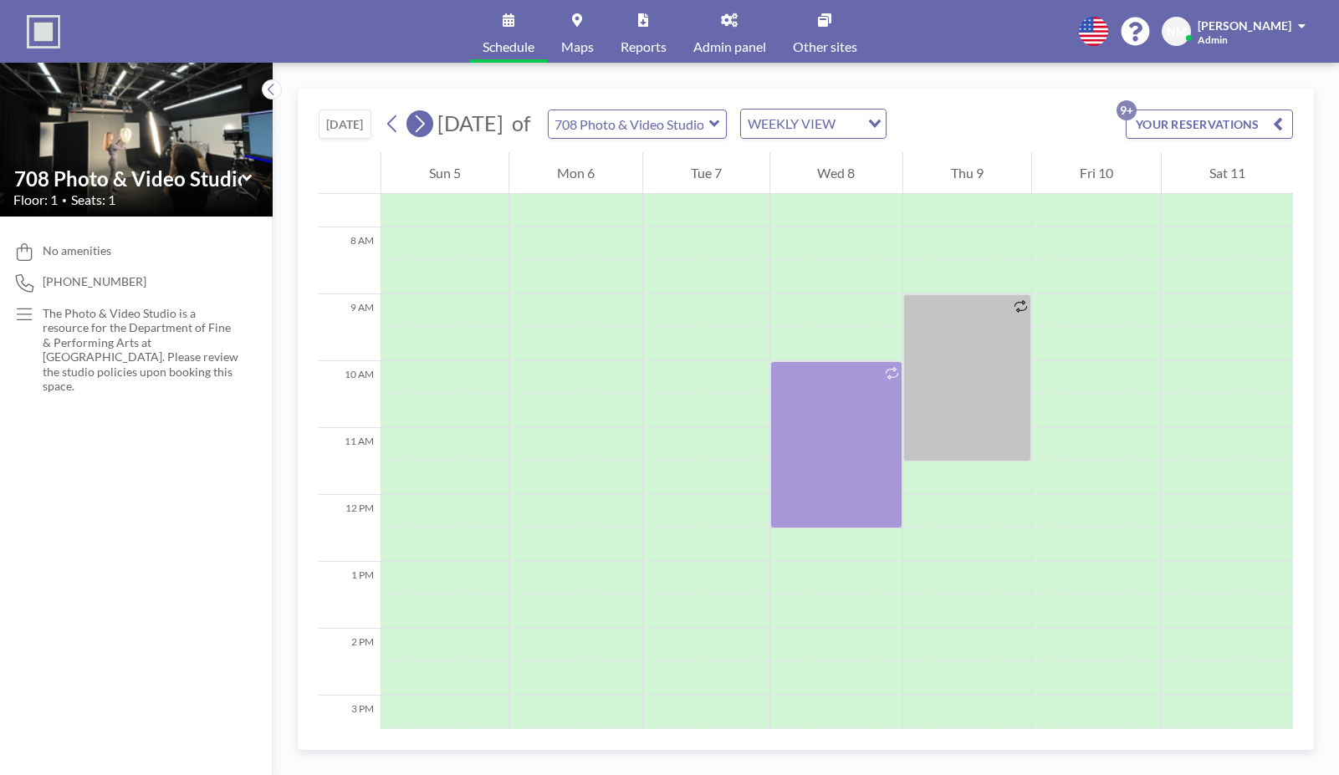
click at [418, 115] on icon at bounding box center [419, 123] width 16 height 25
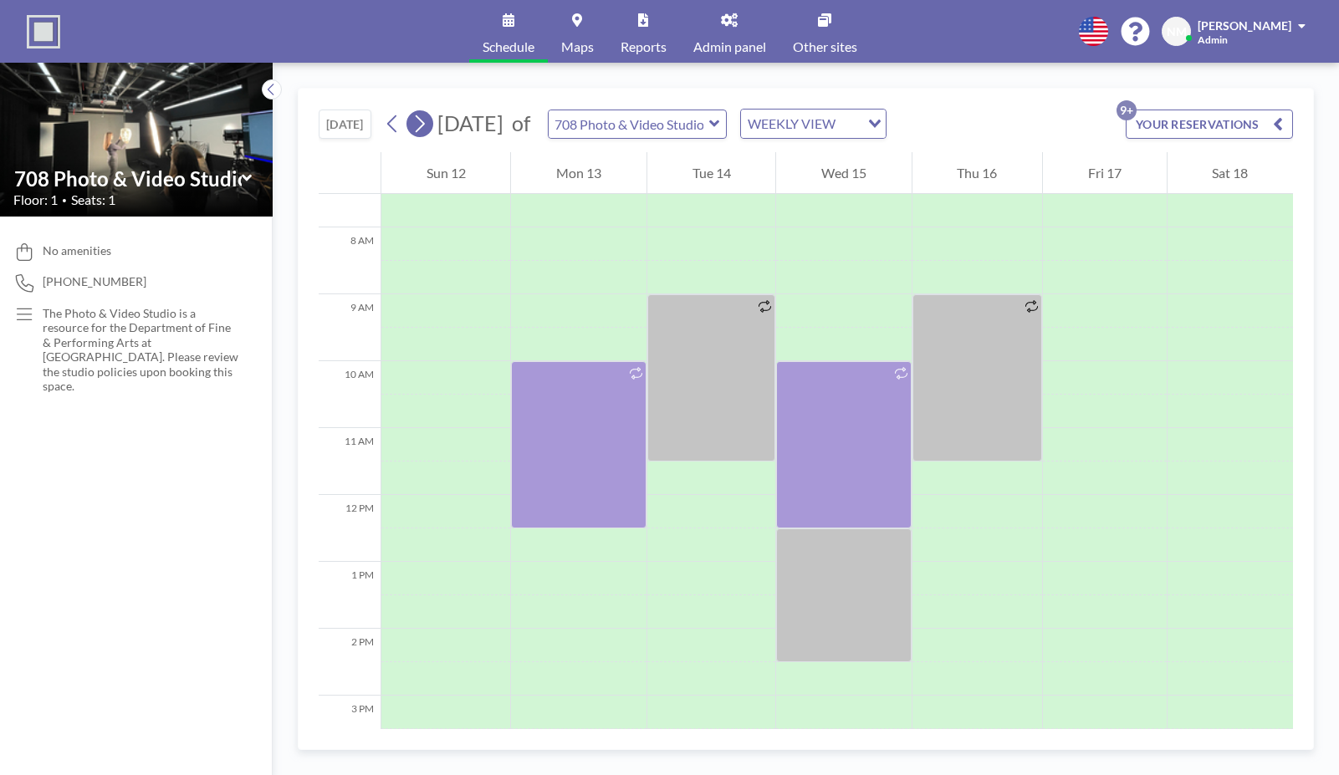
click at [418, 123] on icon at bounding box center [419, 123] width 16 height 25
